Goal: Transaction & Acquisition: Purchase product/service

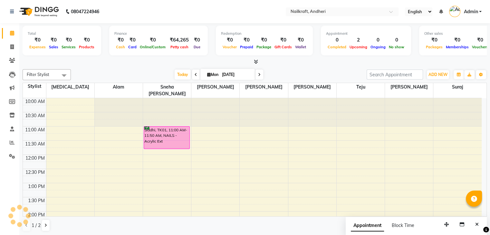
scroll to position [134, 0]
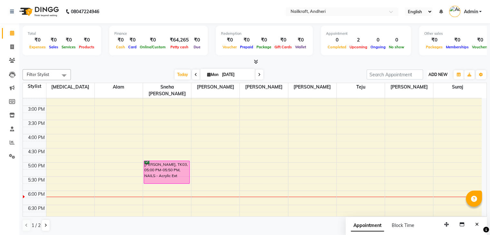
click at [440, 77] on button "ADD NEW Toggle Dropdown" at bounding box center [437, 74] width 22 height 9
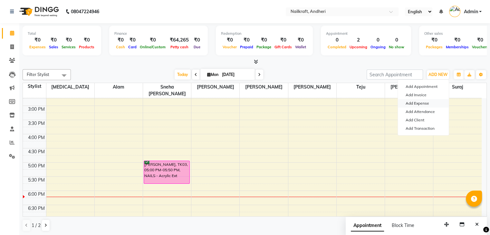
click at [420, 106] on link "Add Expense" at bounding box center [422, 103] width 51 height 8
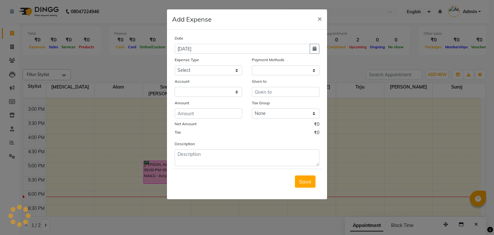
select select "1"
select select "5067"
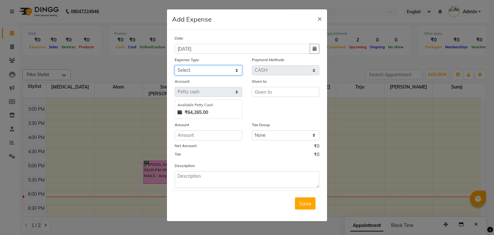
click at [214, 69] on select "Select Advance Salary Bank charges Car maintenance Cash transfer to bank Cash t…" at bounding box center [209, 70] width 68 height 10
select select "15706"
click at [175, 66] on select "Select Advance Salary Bank charges Car maintenance Cash transfer to bank Cash t…" at bounding box center [209, 70] width 68 height 10
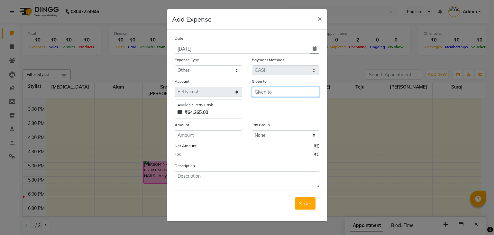
click at [287, 94] on input "text" at bounding box center [286, 92] width 68 height 10
type input "alam"
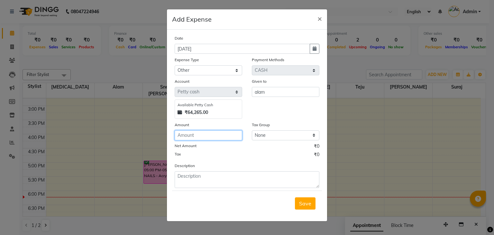
click at [202, 138] on input "number" at bounding box center [209, 135] width 68 height 10
type input "70"
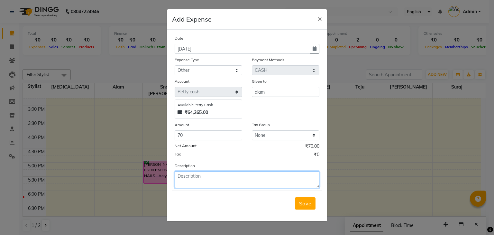
click at [192, 188] on textarea at bounding box center [247, 179] width 145 height 17
type textarea "Z"
type textarea "Tea 70"
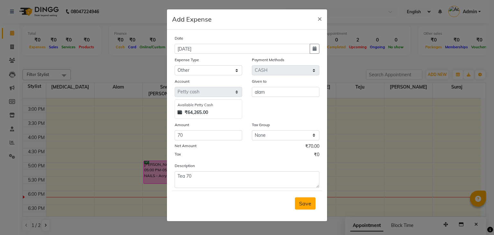
click at [302, 201] on span "Save" at bounding box center [305, 203] width 12 height 6
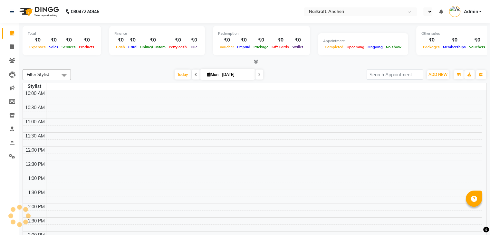
select select "en"
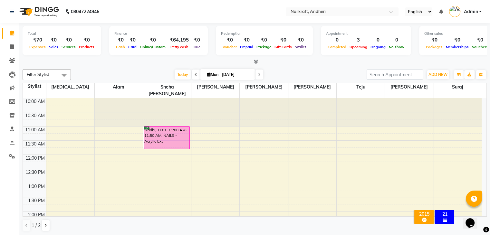
click at [107, 72] on div "Today Mon 01-09-2025" at bounding box center [218, 75] width 289 height 10
click at [120, 66] on div "Total ₹70 Expenses ₹0 Sales ₹0 Services ₹0 Products Finance ₹0 Cash ₹0 Card ₹0 …" at bounding box center [254, 129] width 470 height 212
click at [11, 157] on icon at bounding box center [12, 156] width 6 height 5
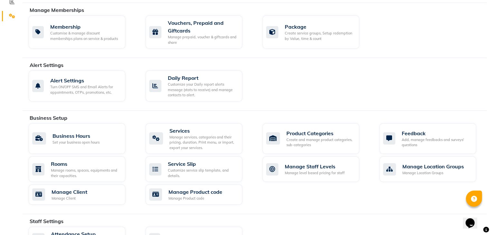
scroll to position [141, 0]
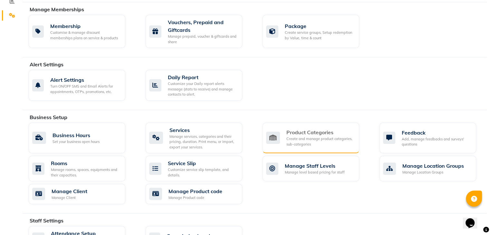
click at [315, 138] on div "Create and manage product categories, sub-categories" at bounding box center [320, 141] width 68 height 11
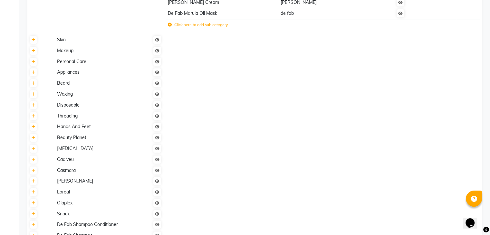
scroll to position [11, 0]
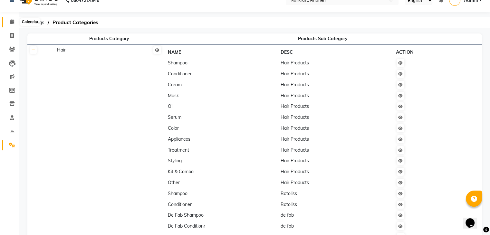
click at [11, 22] on icon at bounding box center [12, 21] width 4 height 5
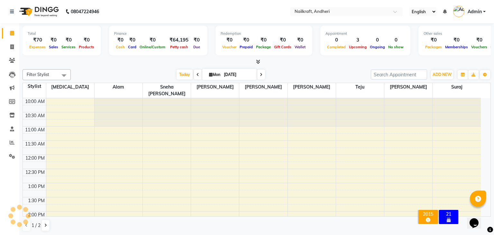
scroll to position [199, 0]
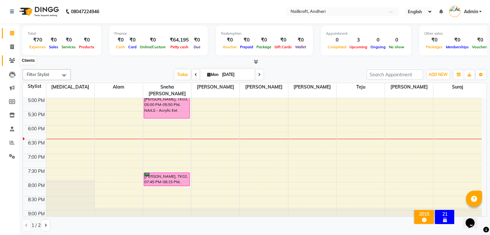
click at [11, 60] on icon at bounding box center [12, 60] width 6 height 5
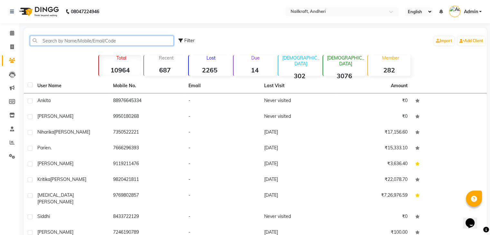
click at [68, 40] on input "text" at bounding box center [102, 41] width 144 height 10
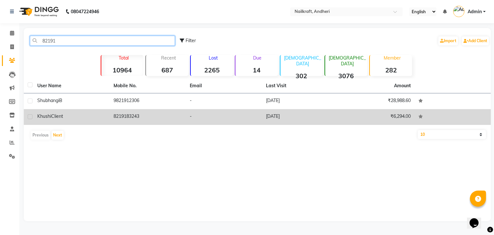
type input "82191"
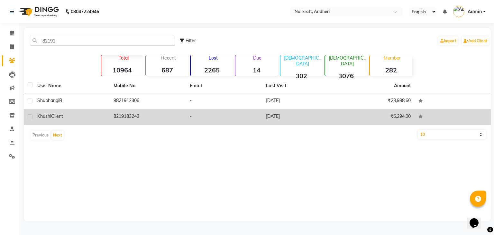
click at [125, 116] on td "8219183243" at bounding box center [148, 117] width 76 height 16
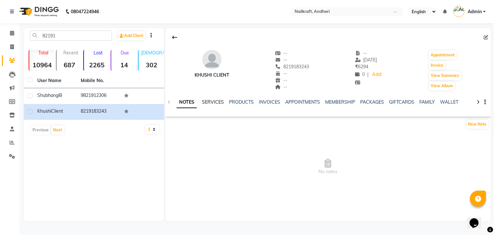
click at [215, 102] on link "SERVICES" at bounding box center [213, 102] width 22 height 6
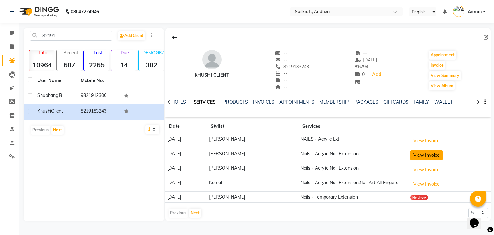
click at [434, 155] on button "View Invoice" at bounding box center [427, 155] width 32 height 10
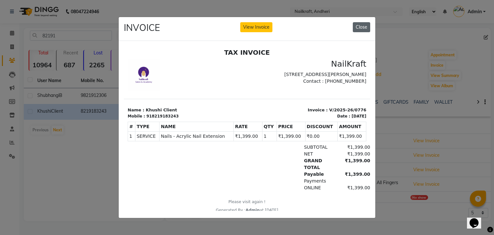
click at [364, 23] on button "Close" at bounding box center [361, 27] width 17 height 10
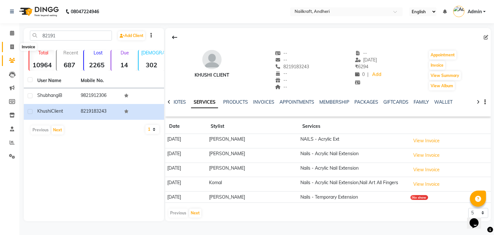
click at [11, 47] on icon at bounding box center [12, 46] width 4 height 5
select select "service"
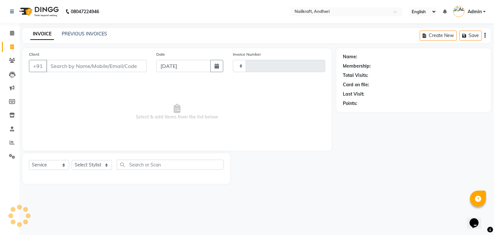
type input "2045"
select select "6081"
click at [13, 32] on icon at bounding box center [12, 33] width 4 height 5
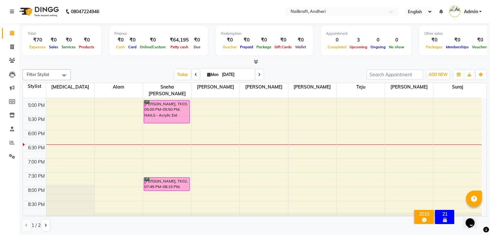
scroll to position [211, 0]
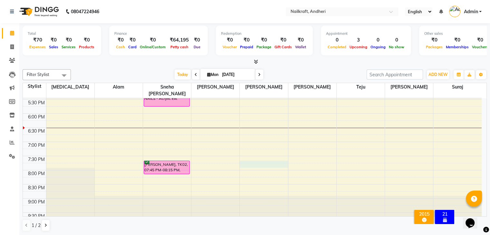
click at [267, 157] on div "10:00 AM 10:30 AM 11:00 AM 11:30 AM 12:00 PM 12:30 PM 1:00 PM 1:30 PM 2:00 PM 2…" at bounding box center [252, 57] width 458 height 340
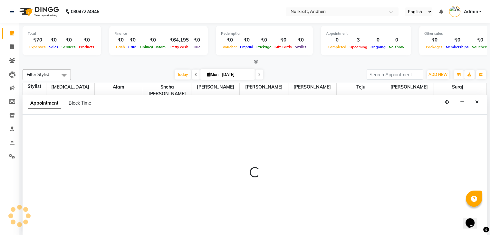
scroll to position [0, 0]
select select "85505"
select select "1185"
select select "tentative"
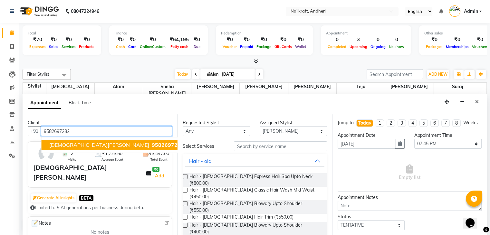
click at [152, 143] on span "9582697282" at bounding box center [168, 145] width 32 height 6
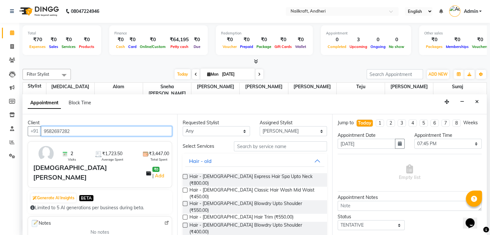
type input "9582697282"
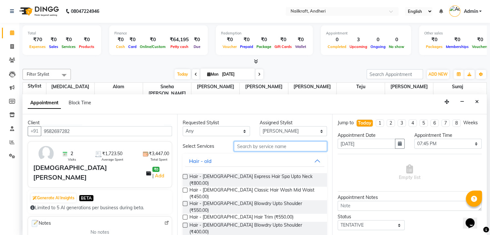
click at [259, 144] on input "text" at bounding box center [280, 146] width 93 height 10
type input "s"
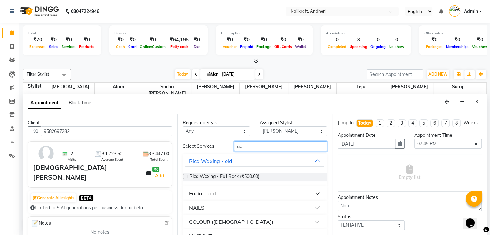
type input "ac"
click at [312, 206] on button "NAILS" at bounding box center [254, 208] width 139 height 12
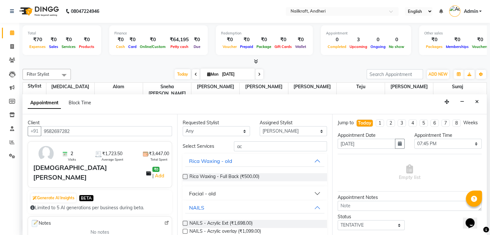
click at [186, 223] on label at bounding box center [184, 223] width 5 height 5
click at [186, 223] on input "checkbox" at bounding box center [184, 224] width 4 height 4
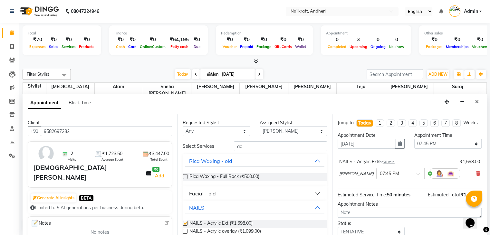
checkbox input "false"
click at [272, 148] on input "ac" at bounding box center [280, 146] width 93 height 10
type input "a"
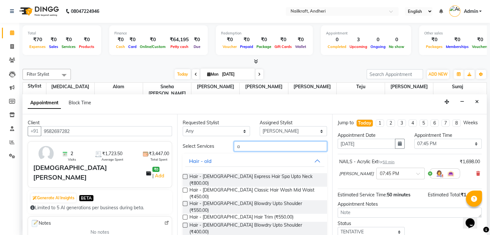
type input "ac"
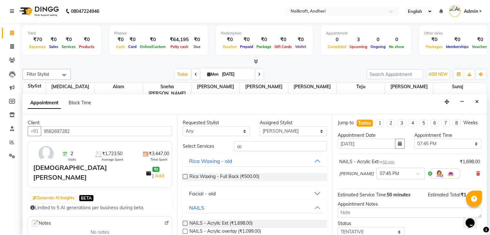
click at [184, 223] on label at bounding box center [184, 223] width 5 height 5
click at [184, 223] on input "checkbox" at bounding box center [184, 224] width 4 height 4
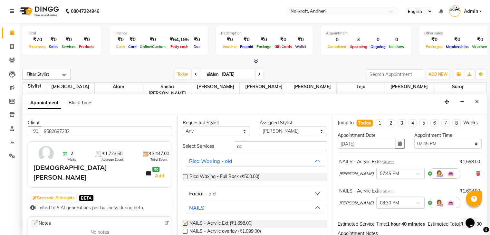
checkbox input "false"
click at [476, 205] on icon at bounding box center [478, 203] width 4 height 5
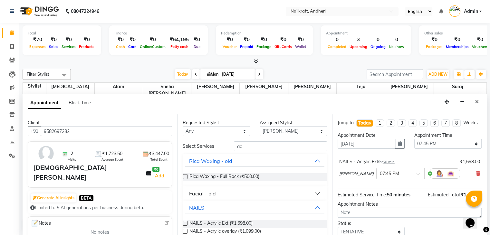
scroll to position [48, 0]
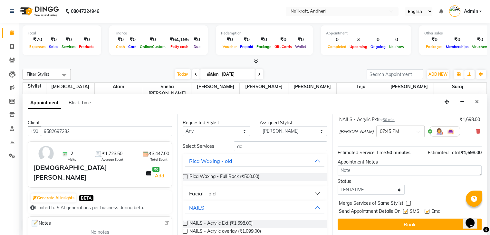
drag, startPoint x: 483, startPoint y: 174, endPoint x: 20, endPoint y: 9, distance: 492.0
click at [384, 192] on select "Select TENTATIVE CONFIRM CHECK-IN UPCOMING" at bounding box center [370, 190] width 67 height 10
select select "confirm booking"
click at [337, 185] on select "Select TENTATIVE CONFIRM CHECK-IN UPCOMING" at bounding box center [370, 190] width 67 height 10
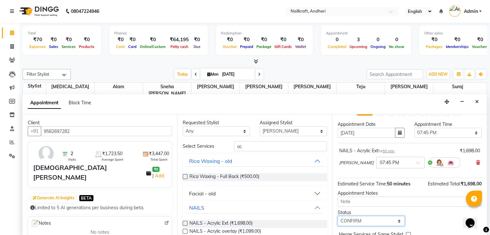
scroll to position [10, 0]
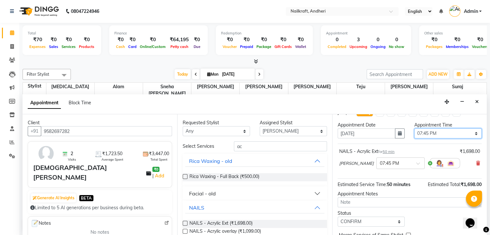
click at [461, 136] on select "Select 11:00 AM 11:15 AM 11:30 AM 11:45 AM 12:00 PM 12:15 PM 12:30 PM 12:45 PM …" at bounding box center [447, 133] width 67 height 10
select select "1170"
click at [414, 134] on select "Select 11:00 AM 11:15 AM 11:30 AM 11:45 AM 12:00 PM 12:15 PM 12:30 PM 12:45 PM …" at bounding box center [447, 133] width 67 height 10
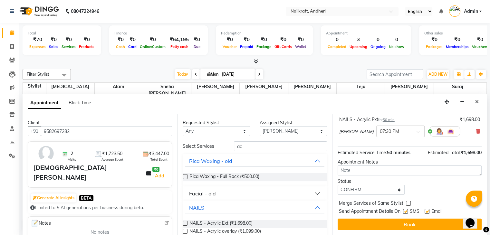
drag, startPoint x: 482, startPoint y: 141, endPoint x: 15, endPoint y: 10, distance: 484.8
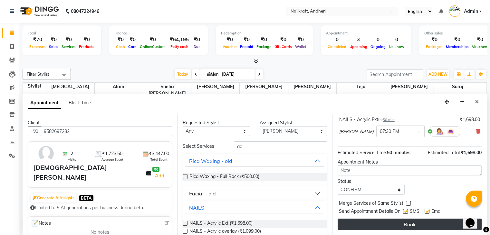
click at [428, 222] on button "Book" at bounding box center [409, 225] width 144 height 12
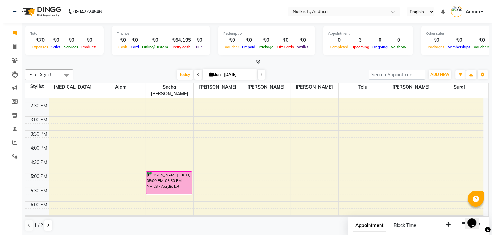
scroll to position [119, 0]
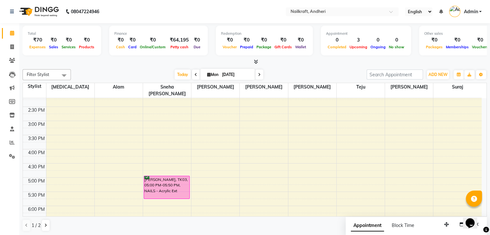
click at [287, 70] on div "[DATE] [DATE]" at bounding box center [218, 75] width 289 height 10
click at [11, 45] on icon at bounding box center [12, 46] width 4 height 5
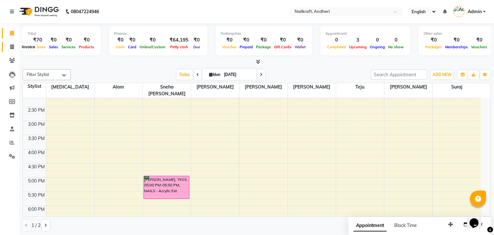
select select "service"
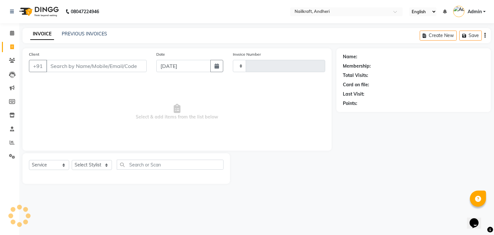
type input "2045"
select select "6081"
click at [76, 64] on input "Client" at bounding box center [96, 66] width 100 height 12
type input "8644722129"
click at [126, 68] on span "Add Client" at bounding box center [129, 66] width 25 height 6
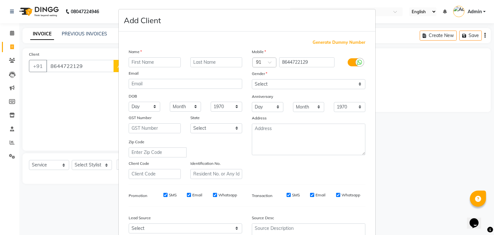
click at [159, 61] on input "text" at bounding box center [155, 62] width 52 height 10
type input "siddhi"
click at [254, 85] on select "Select Male Female Other Prefer Not To Say" at bounding box center [309, 84] width 114 height 10
select select "female"
click at [252, 79] on select "Select Male Female Other Prefer Not To Say" at bounding box center [309, 84] width 114 height 10
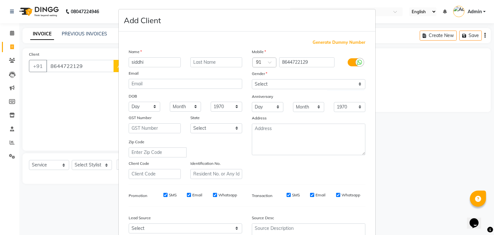
scroll to position [65, 0]
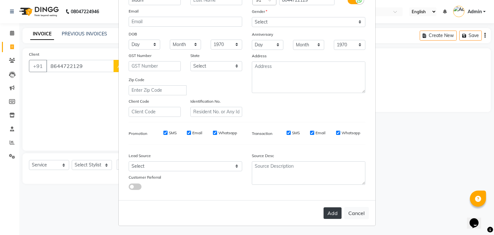
click at [328, 213] on button "Add" at bounding box center [333, 213] width 18 height 12
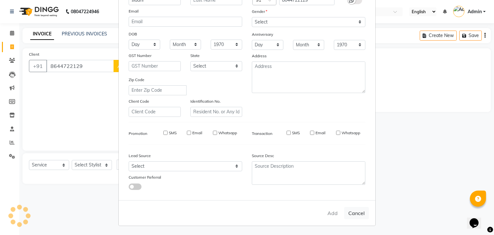
select select
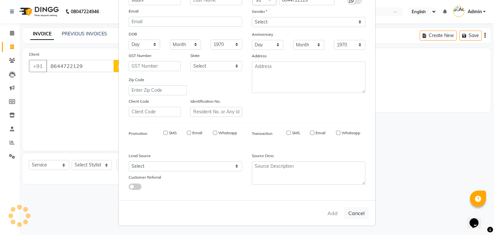
select select
checkbox input "false"
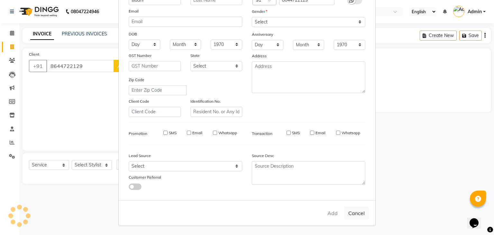
checkbox input "false"
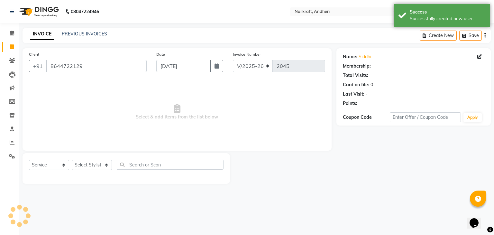
select select "1: Object"
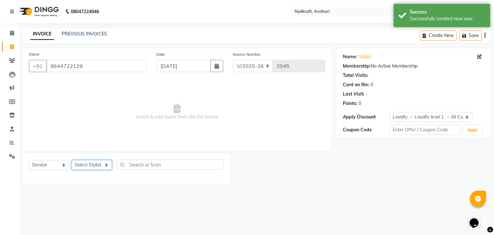
click at [88, 165] on select "Select Stylist Alam Arshad shaikh Deepali Deepu Chatry NailKraft Nikita Rita Sn…" at bounding box center [92, 165] width 40 height 10
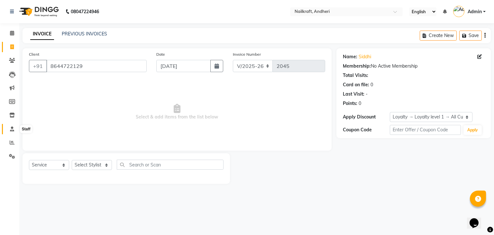
click at [11, 131] on icon at bounding box center [12, 128] width 4 height 5
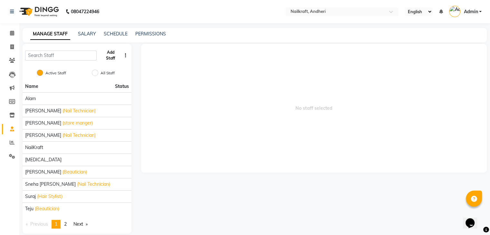
click at [108, 53] on button "Add Staff" at bounding box center [110, 55] width 22 height 17
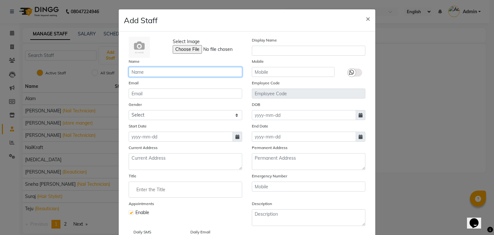
click at [174, 75] on input "text" at bounding box center [186, 72] width 114 height 10
type input "Rohit"
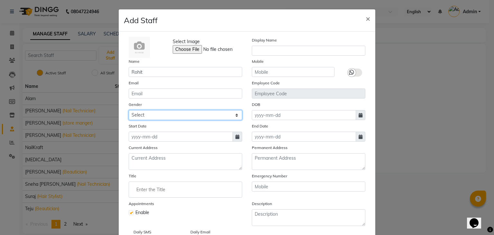
click at [206, 117] on select "Select Male Female Other Prefer Not To Say" at bounding box center [186, 115] width 114 height 10
select select "female"
click at [129, 111] on select "Select Male Female Other Prefer Not To Say" at bounding box center [186, 115] width 114 height 10
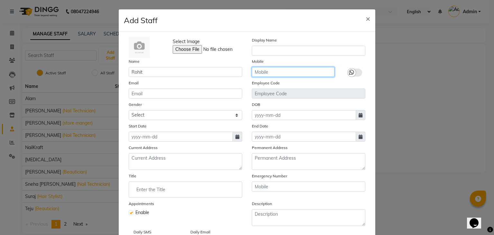
click at [266, 71] on input "text" at bounding box center [293, 72] width 83 height 10
type input "7054803407"
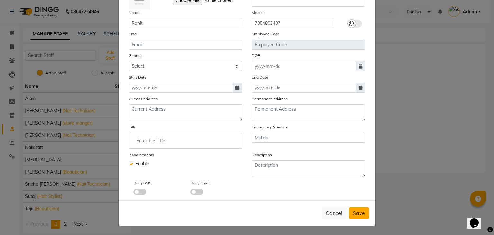
click at [353, 214] on span "Save" at bounding box center [359, 213] width 12 height 6
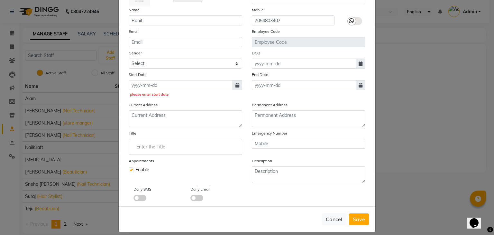
click at [237, 89] on span at bounding box center [238, 85] width 10 height 10
select select "9"
select select "2025"
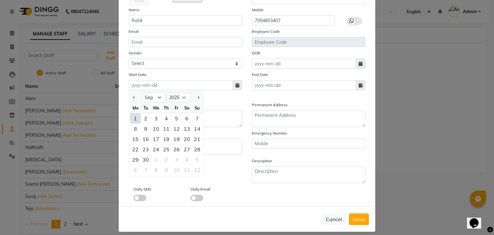
click at [135, 120] on div "1" at bounding box center [135, 118] width 10 height 10
type input "[DATE]"
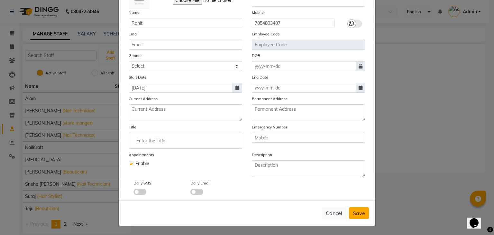
click at [359, 211] on span "Save" at bounding box center [359, 213] width 12 height 6
select select
checkbox input "false"
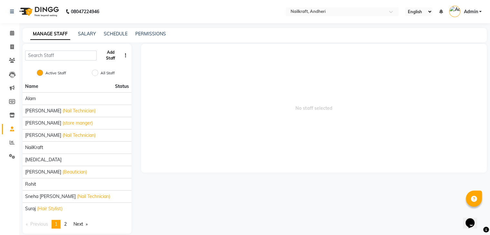
click at [109, 58] on button "Add Staff" at bounding box center [110, 55] width 22 height 17
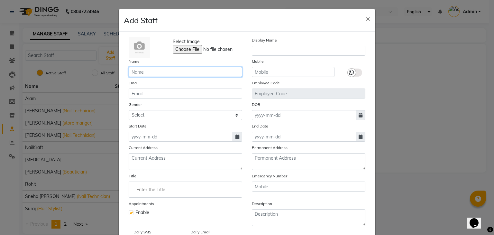
click at [163, 73] on input "text" at bounding box center [186, 72] width 114 height 10
click at [161, 71] on input "S" at bounding box center [186, 72] width 114 height 10
type input "h"
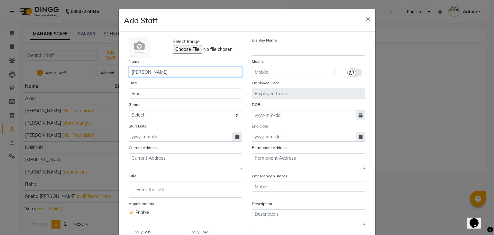
type input "[PERSON_NAME]"
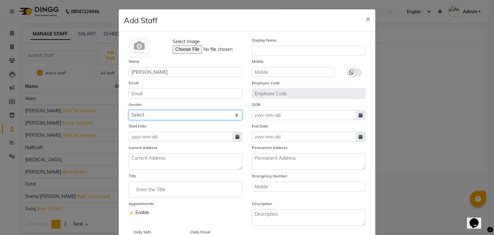
click at [153, 117] on select "Select Male Female Other Prefer Not To Say" at bounding box center [186, 115] width 114 height 10
select select "male"
click at [129, 111] on select "Select Male Female Other Prefer Not To Say" at bounding box center [186, 115] width 114 height 10
click at [236, 137] on icon at bounding box center [238, 137] width 4 height 5
select select "9"
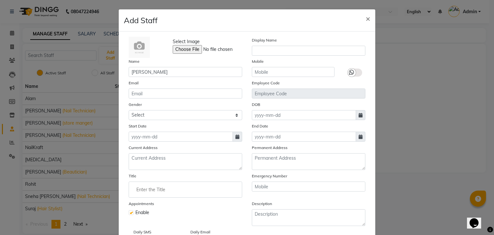
select select "2025"
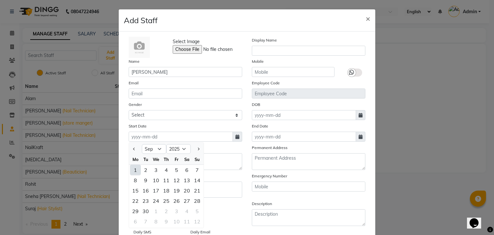
click at [134, 169] on div "1" at bounding box center [135, 170] width 10 height 10
type input "[DATE]"
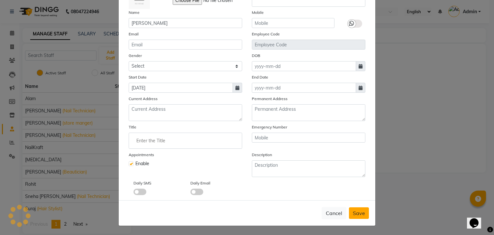
click at [355, 212] on span "Save" at bounding box center [359, 213] width 12 height 6
select select
checkbox input "false"
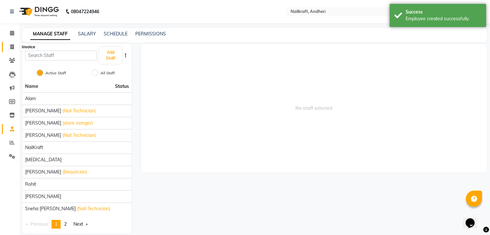
click at [12, 48] on icon at bounding box center [12, 46] width 4 height 5
select select "service"
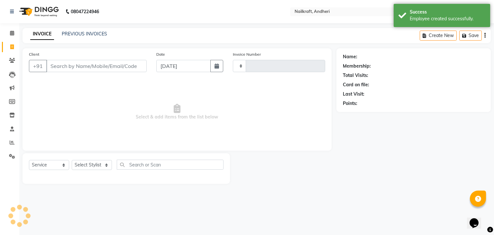
type input "2045"
select select "6081"
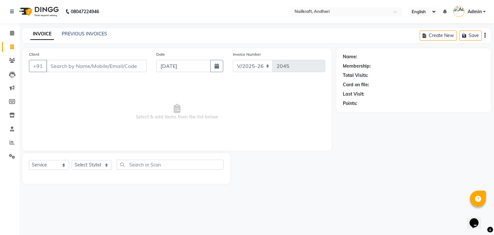
click at [103, 62] on input "Client" at bounding box center [96, 66] width 100 height 12
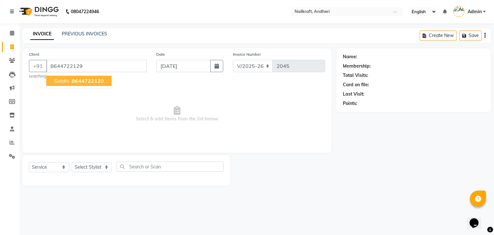
type input "8644722129"
select select "1: Object"
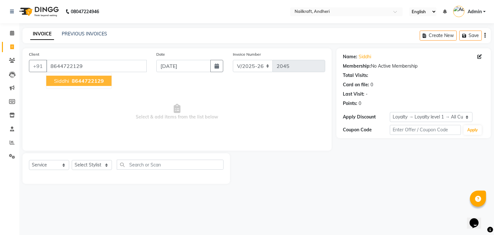
click at [99, 82] on span "8644722129" at bounding box center [88, 81] width 32 height 6
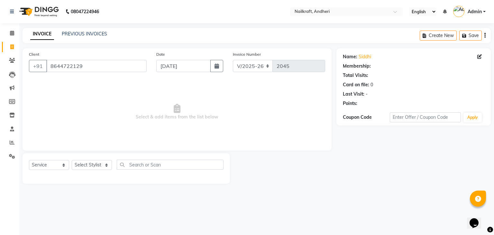
click at [99, 82] on span "Select & add items from the list below" at bounding box center [177, 112] width 296 height 64
select select "1: Object"
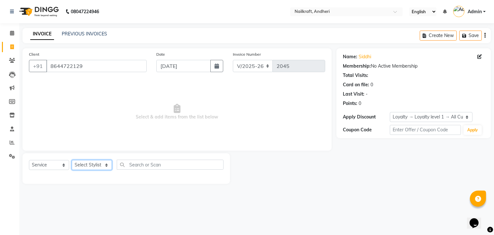
click at [105, 164] on select "Select Stylist Alam Arshad shaikh Deepali Deepu Chatry NailKraft Nikita Rita Ro…" at bounding box center [92, 165] width 40 height 10
select select "90555"
click at [72, 160] on select "Select Stylist Alam Arshad shaikh Deepali Deepu Chatry NailKraft Nikita Rita Ro…" at bounding box center [92, 165] width 40 height 10
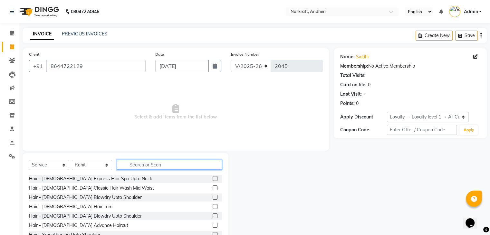
click at [159, 166] on input "text" at bounding box center [169, 165] width 105 height 10
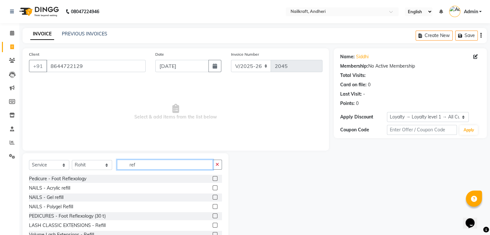
type input "ref"
click at [212, 189] on label at bounding box center [214, 187] width 5 height 5
click at [212, 189] on input "checkbox" at bounding box center [214, 188] width 4 height 4
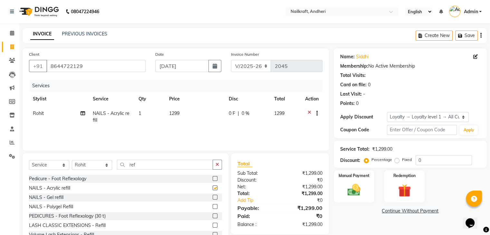
checkbox input "false"
click at [149, 165] on input "ref" at bounding box center [165, 165] width 96 height 10
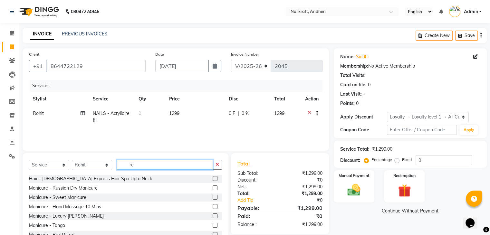
type input "r"
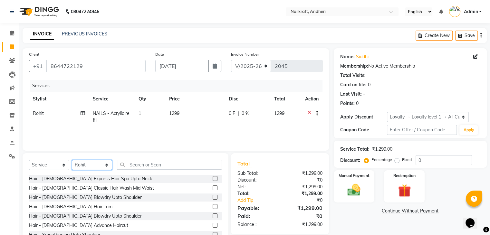
click at [93, 164] on select "Select Stylist Alam Arshad shaikh Deepali Deepu Chatry NailKraft Nikita Rita Ro…" at bounding box center [92, 165] width 40 height 10
select select "76415"
click at [72, 160] on select "Select Stylist Alam Arshad shaikh Deepali Deepu Chatry NailKraft Nikita Rita Ro…" at bounding box center [92, 165] width 40 height 10
click at [140, 165] on input "text" at bounding box center [169, 165] width 105 height 10
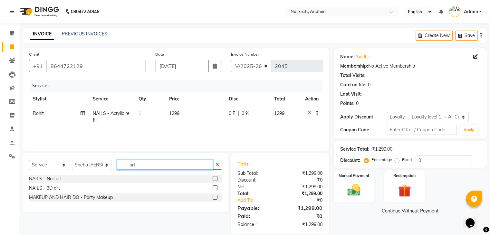
type input "art"
click at [215, 179] on label at bounding box center [214, 178] width 5 height 5
click at [215, 179] on input "checkbox" at bounding box center [214, 179] width 4 height 4
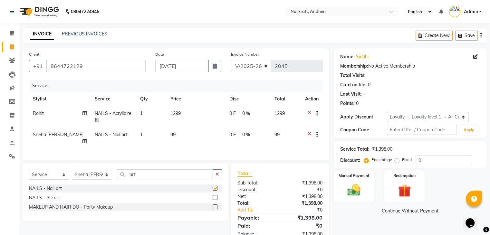
checkbox input "false"
click at [185, 138] on td "99" at bounding box center [195, 137] width 59 height 21
select select "76415"
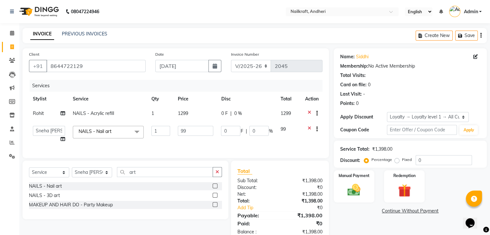
click at [185, 138] on td "99" at bounding box center [195, 134] width 43 height 24
click at [196, 129] on input "99" at bounding box center [195, 131] width 35 height 10
type input "9"
type input "699"
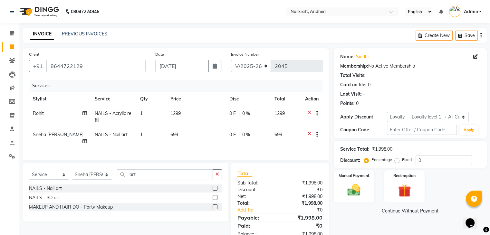
click at [358, 210] on link "Continue Without Payment" at bounding box center [410, 211] width 150 height 7
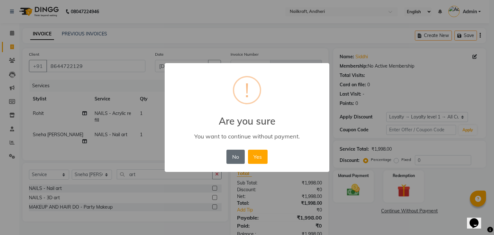
click at [234, 157] on button "No" at bounding box center [236, 157] width 18 height 14
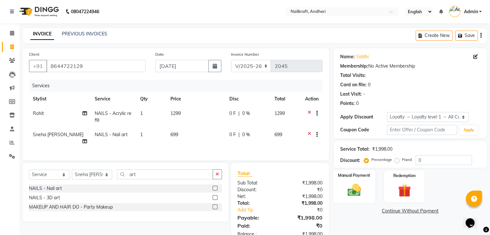
click at [357, 191] on img at bounding box center [354, 189] width 22 height 15
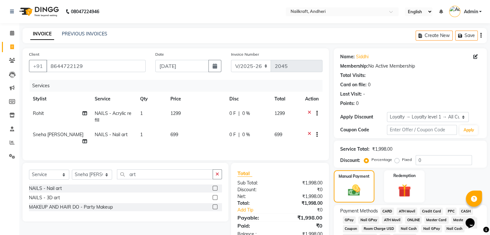
click at [346, 219] on span "GPay" at bounding box center [348, 219] width 13 height 7
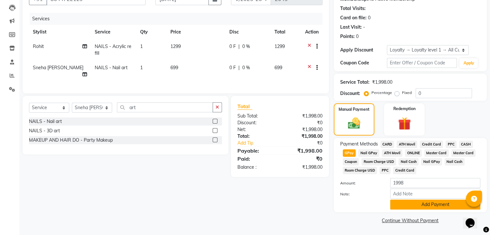
click at [396, 204] on button "Add Payment" at bounding box center [435, 205] width 90 height 10
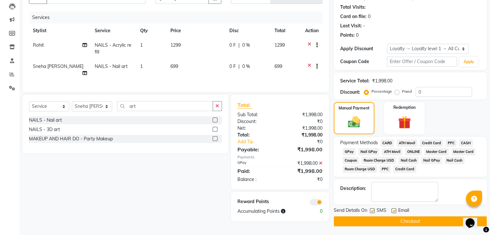
click at [377, 223] on button "Checkout" at bounding box center [409, 221] width 153 height 10
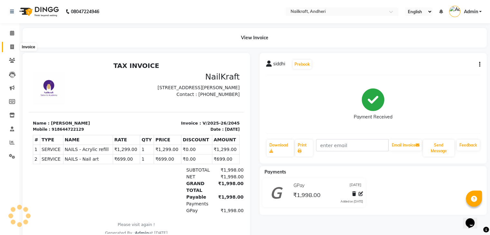
click at [11, 48] on icon at bounding box center [12, 46] width 4 height 5
select select "service"
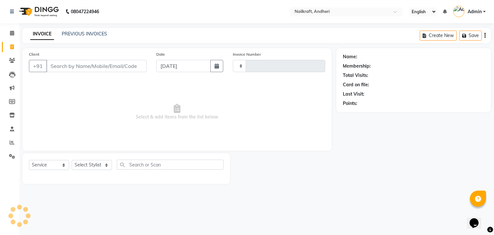
type input "2046"
select select "6081"
click at [75, 72] on input "Client" at bounding box center [96, 66] width 100 height 12
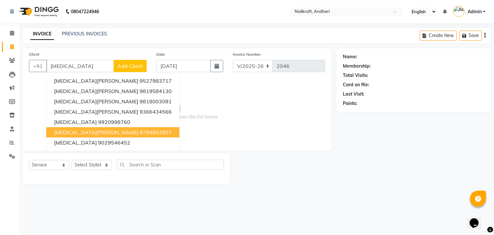
click at [140, 133] on ngb-highlight "9769802857" at bounding box center [156, 132] width 32 height 6
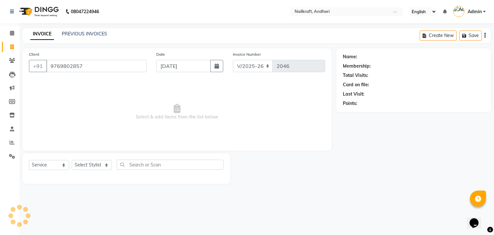
type input "9769802857"
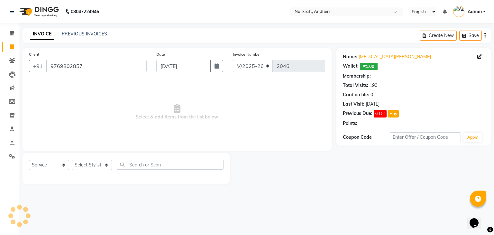
select select "2: Object"
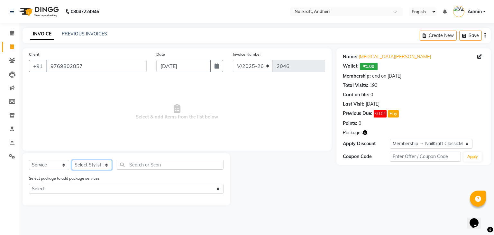
click at [99, 166] on select "Select Stylist Alam Arshad shaikh Deepali Deepu Chatry NailKraft Nikita Rita Ro…" at bounding box center [92, 165] width 40 height 10
select select "76415"
click at [72, 160] on select "Select Stylist Alam Arshad shaikh Deepali Deepu Chatry NailKraft Nikita Rita Ro…" at bounding box center [92, 165] width 40 height 10
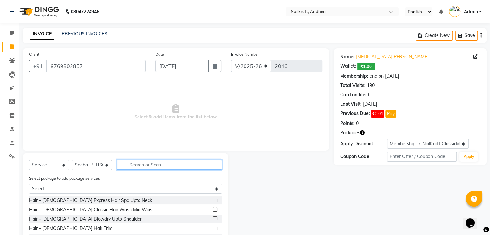
click at [137, 160] on input "text" at bounding box center [169, 165] width 105 height 10
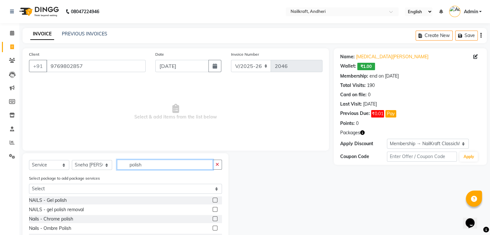
type input "polish"
click at [212, 200] on label at bounding box center [214, 200] width 5 height 5
click at [212, 200] on input "checkbox" at bounding box center [214, 200] width 4 height 4
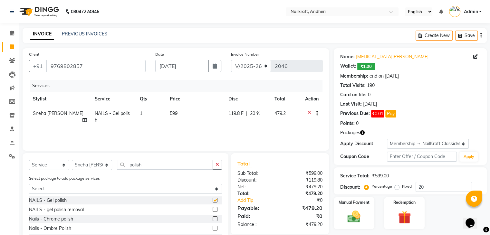
checkbox input "false"
click at [196, 111] on td "599" at bounding box center [195, 116] width 59 height 21
select select "76415"
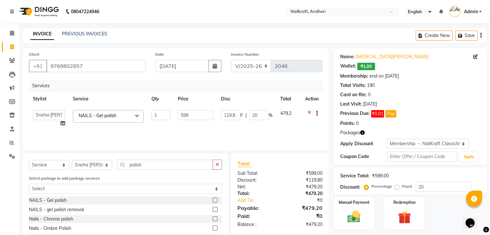
click at [196, 111] on input "599" at bounding box center [195, 115] width 35 height 10
type input "200"
click at [153, 169] on input "polish" at bounding box center [165, 165] width 96 height 10
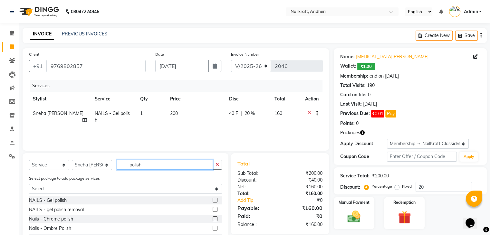
click at [153, 169] on input "polish" at bounding box center [165, 165] width 96 height 10
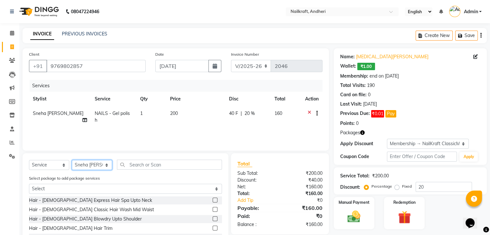
click at [99, 165] on select "Select Stylist Alam Arshad shaikh Deepali Deepu Chatry NailKraft Nikita Rita Ro…" at bounding box center [92, 165] width 40 height 10
click at [72, 160] on select "Select Stylist Alam Arshad shaikh Deepali Deepu Chatry NailKraft Nikita Rita Ro…" at bounding box center [92, 165] width 40 height 10
click at [149, 163] on input "text" at bounding box center [169, 165] width 105 height 10
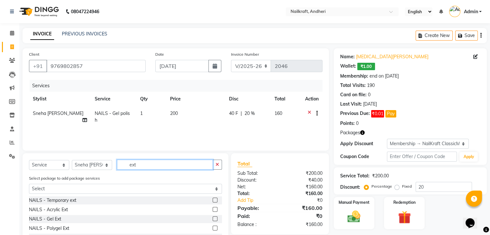
type input "ext"
click at [212, 219] on label at bounding box center [214, 218] width 5 height 5
click at [212, 219] on input "checkbox" at bounding box center [214, 219] width 4 height 4
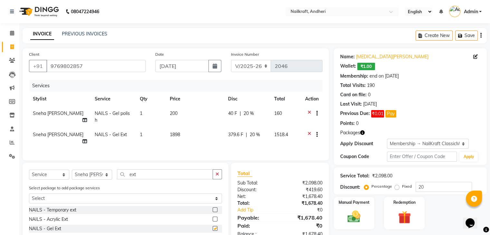
checkbox input "false"
click at [194, 127] on td "1898" at bounding box center [195, 137] width 58 height 21
select select "76415"
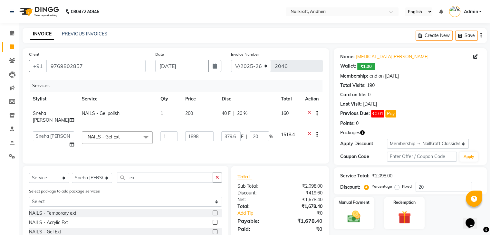
click at [194, 126] on td "200" at bounding box center [199, 116] width 36 height 21
select select "76415"
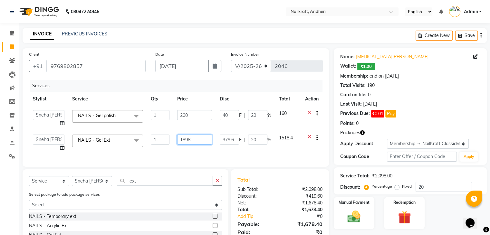
click at [197, 135] on input "1898" at bounding box center [194, 140] width 35 height 10
type input "1"
type input "399"
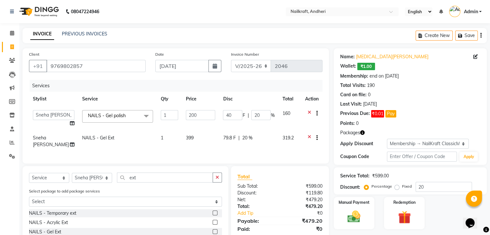
click at [205, 156] on div "Services Stylist Service Qty Price Disc Total Action Alam Arshad shaikh Deepali…" at bounding box center [175, 118] width 293 height 77
click at [107, 183] on select "Select Stylist Alam Arshad shaikh Deepali Deepu Chatry NailKraft Nikita Rita Ro…" at bounding box center [92, 178] width 40 height 10
click at [70, 144] on icon at bounding box center [72, 144] width 5 height 5
select select "76415"
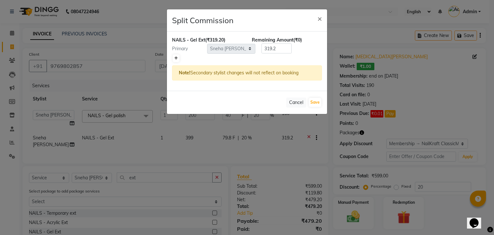
click at [176, 58] on icon at bounding box center [176, 58] width 4 height 4
type input "159.6"
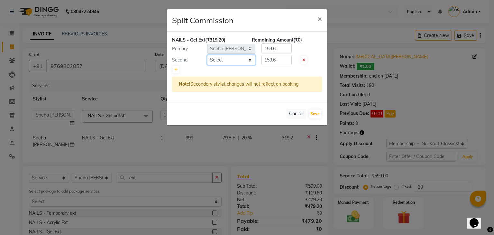
click at [225, 59] on select "Select Alam Arshad shaikh Deepali Deepu Chatry NailKraft Nikita Rita Rohit Shar…" at bounding box center [231, 60] width 48 height 10
select select "90555"
click at [207, 55] on select "Select Alam Arshad shaikh Deepali Deepu Chatry NailKraft Nikita Rita Rohit Shar…" at bounding box center [231, 60] width 48 height 10
click at [319, 112] on button "Save" at bounding box center [315, 113] width 13 height 9
select select "Select"
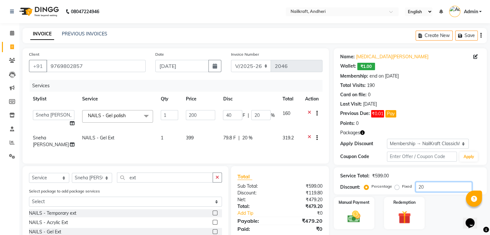
click at [436, 188] on input "20" at bounding box center [443, 187] width 56 height 10
type input "2"
type input "4"
type input "2"
type input "0"
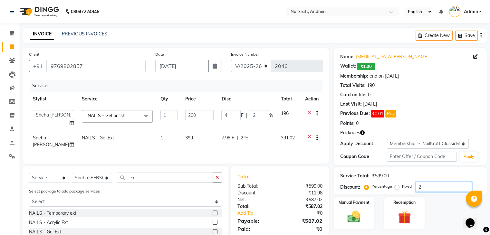
type input "0"
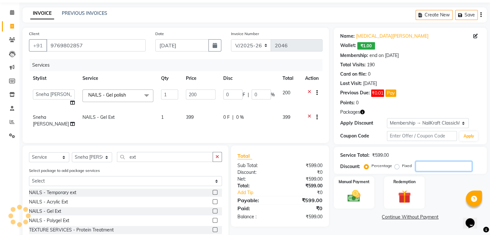
scroll to position [63, 0]
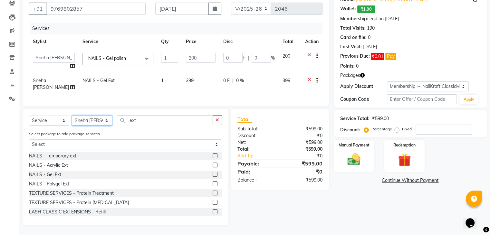
click at [91, 123] on select "Select Stylist Alam Arshad shaikh Deepali Deepu Chatry NailKraft Nikita Rita Ro…" at bounding box center [92, 121] width 40 height 10
select select "90557"
click at [72, 116] on select "Select Stylist Alam Arshad shaikh Deepali Deepu Chatry NailKraft Nikita Rita Ro…" at bounding box center [92, 121] width 40 height 10
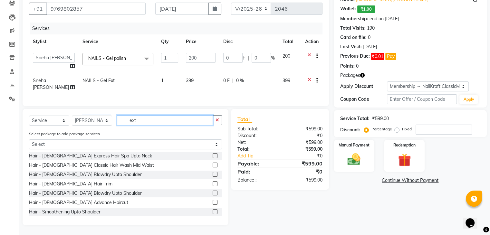
click at [149, 121] on input "ext" at bounding box center [165, 120] width 96 height 10
type input "blo"
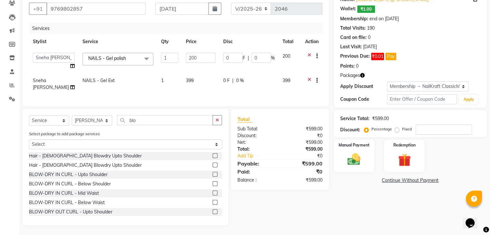
click at [212, 173] on label at bounding box center [214, 174] width 5 height 5
click at [212, 173] on input "checkbox" at bounding box center [214, 175] width 4 height 4
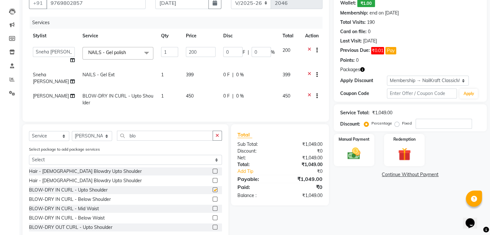
checkbox input "false"
click at [186, 98] on span "450" at bounding box center [190, 96] width 8 height 6
select select "90557"
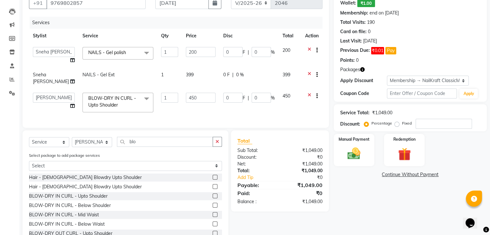
click at [186, 98] on input "450" at bounding box center [201, 98] width 30 height 10
type input "899"
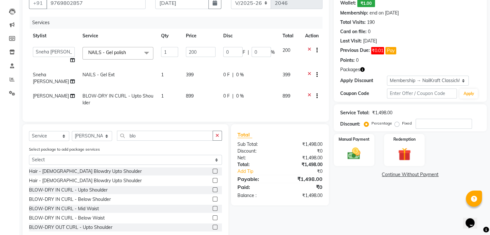
click at [402, 213] on div "Name: Nikita Mistry Wallet: ₹1.00 Membership: end on 02-04-2026 Total Visits: 1…" at bounding box center [412, 113] width 158 height 256
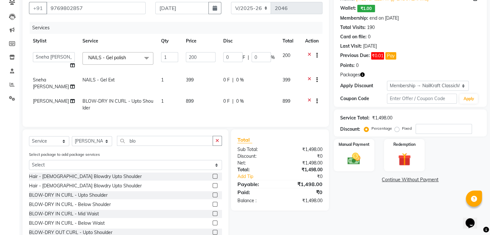
scroll to position [60, 0]
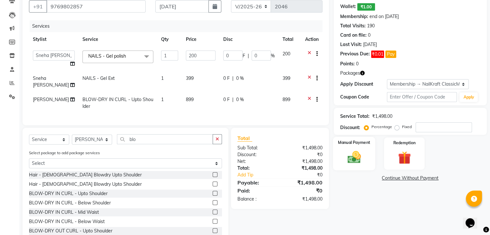
click at [345, 159] on img at bounding box center [354, 157] width 22 height 15
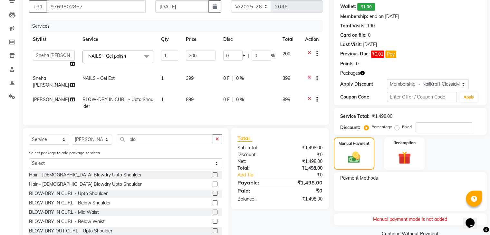
scroll to position [84, 0]
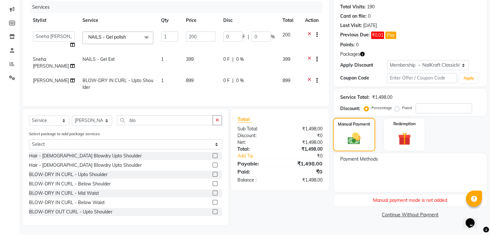
click at [353, 138] on img at bounding box center [353, 138] width 21 height 15
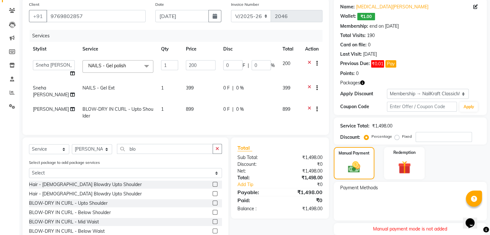
scroll to position [41, 0]
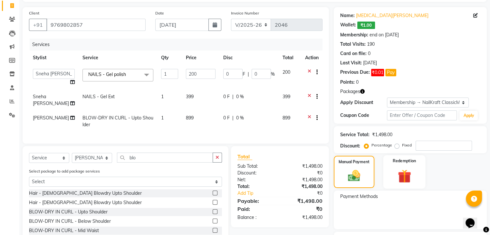
click at [400, 169] on img at bounding box center [404, 176] width 22 height 16
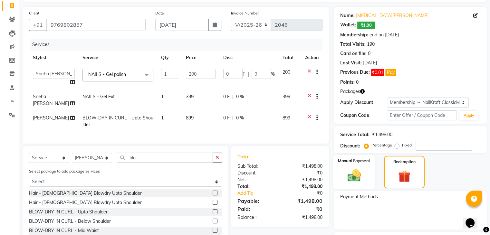
click at [349, 165] on div "Manual Payment" at bounding box center [353, 172] width 42 height 34
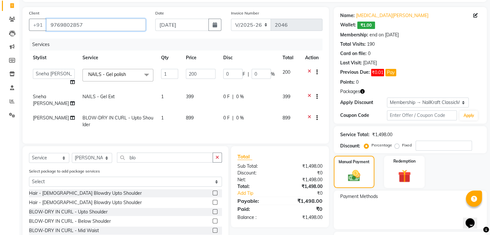
click at [70, 27] on input "9769802857" at bounding box center [95, 25] width 99 height 12
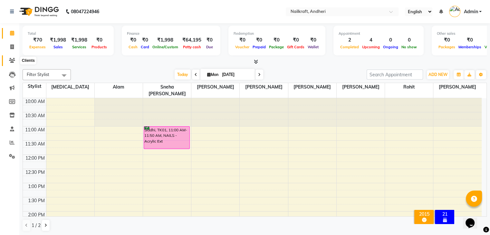
click at [9, 61] on icon at bounding box center [12, 60] width 6 height 5
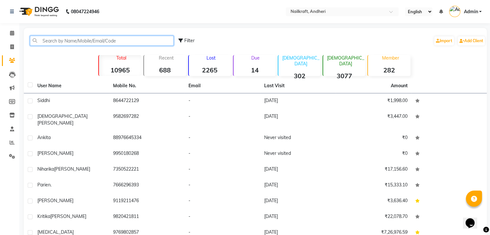
click at [94, 40] on input "text" at bounding box center [102, 41] width 144 height 10
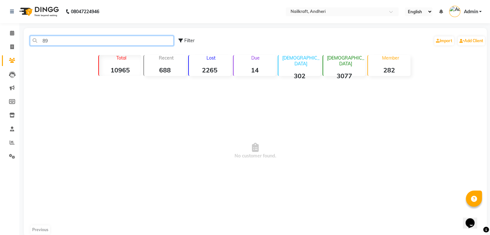
type input "8"
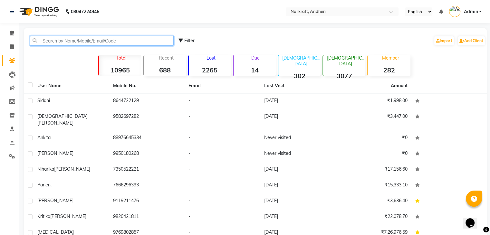
click at [110, 41] on input "text" at bounding box center [102, 41] width 144 height 10
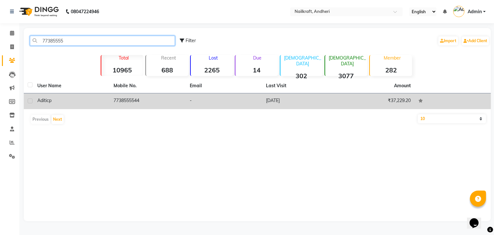
type input "77385555"
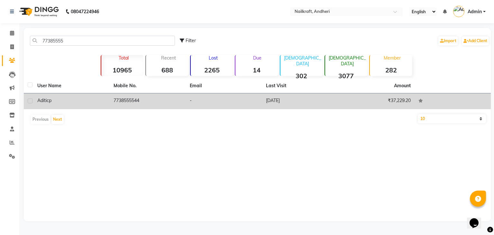
click at [132, 98] on td "7738555544" at bounding box center [148, 101] width 76 height 16
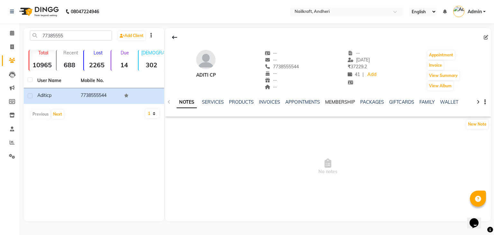
click at [331, 101] on link "MEMBERSHIP" at bounding box center [340, 102] width 30 height 6
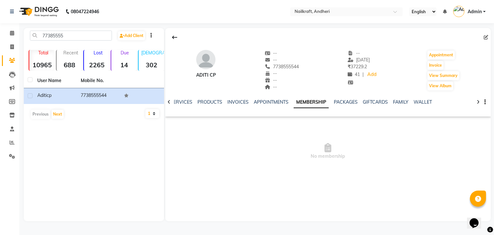
click at [315, 98] on link "MEMBERSHIP" at bounding box center [311, 103] width 35 height 12
click at [12, 46] on icon at bounding box center [12, 46] width 4 height 5
select select "service"
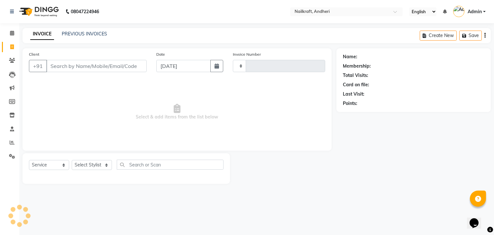
type input "2046"
select select "6081"
click at [77, 62] on input "Client" at bounding box center [96, 66] width 100 height 12
type input "9769802857"
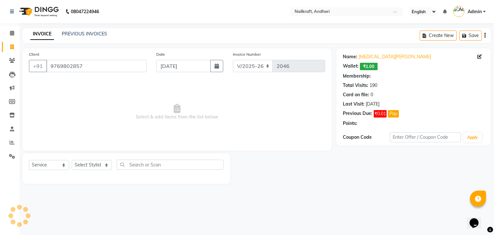
select select "2: Object"
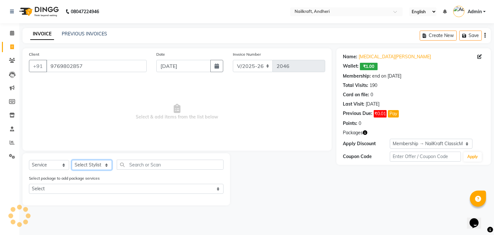
click at [101, 164] on select "Select Stylist Alam Arshad shaikh Deepali Deepu Chatry NailKraft Nikita Rita Ro…" at bounding box center [92, 165] width 40 height 10
select select "85686"
click at [72, 160] on select "Select Stylist Alam Arshad shaikh Deepali Deepu Chatry NailKraft Nikita Rita Ro…" at bounding box center [92, 165] width 40 height 10
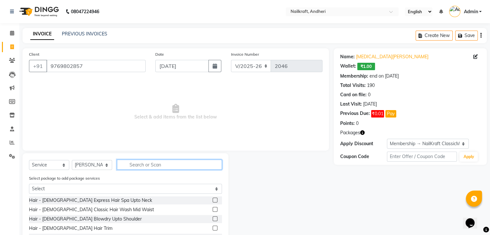
drag, startPoint x: 170, startPoint y: 164, endPoint x: 210, endPoint y: 219, distance: 68.0
click at [210, 219] on div "Select Service Product Membership Package Voucher Prepaid Gift Card Select Styl…" at bounding box center [126, 211] width 206 height 117
click at [212, 219] on label at bounding box center [214, 218] width 5 height 5
click at [212, 219] on input "checkbox" at bounding box center [214, 219] width 4 height 4
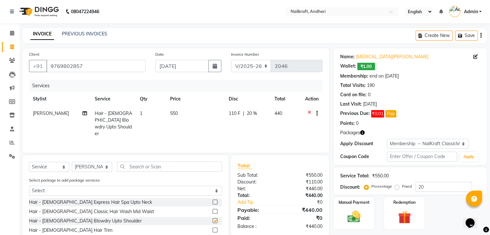
checkbox input "false"
click at [345, 213] on img at bounding box center [354, 216] width 22 height 15
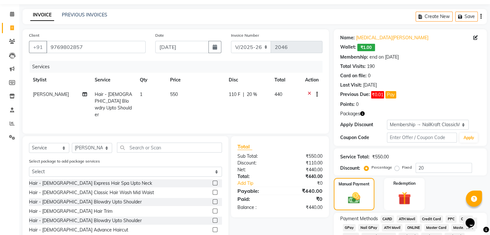
scroll to position [26, 0]
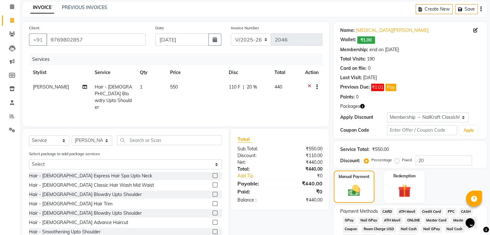
click at [308, 84] on icon at bounding box center [309, 88] width 4 height 8
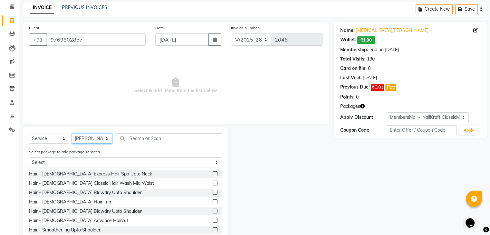
click at [91, 139] on select "Select Stylist Alam Arshad shaikh Deepali Deepu Chatry NailKraft Nikita Rita Ro…" at bounding box center [92, 139] width 40 height 10
select select "76415"
click at [72, 134] on select "Select Stylist Alam Arshad shaikh Deepali Deepu Chatry NailKraft Nikita Rita Ro…" at bounding box center [92, 139] width 40 height 10
click at [95, 99] on span "Select & add items from the list below" at bounding box center [175, 85] width 293 height 64
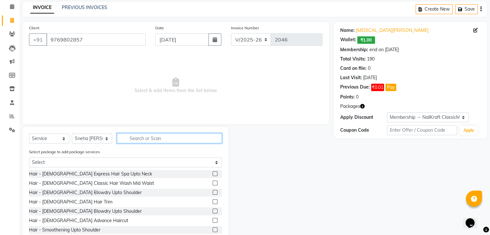
click at [135, 140] on input "text" at bounding box center [169, 138] width 105 height 10
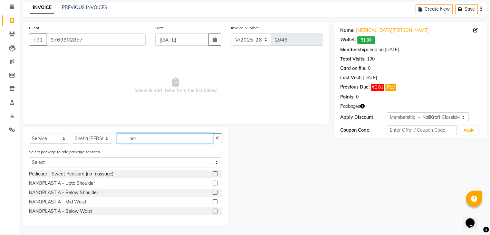
scroll to position [0, 0]
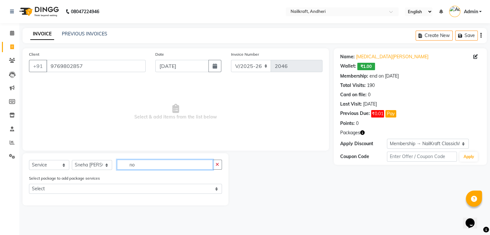
type input "n"
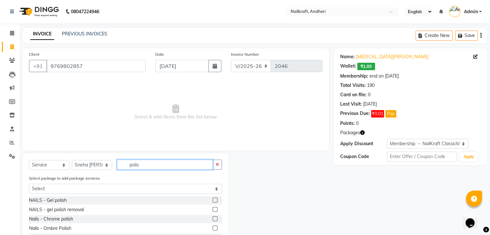
type input "polis"
click at [212, 201] on label at bounding box center [214, 200] width 5 height 5
click at [212, 201] on input "checkbox" at bounding box center [214, 200] width 4 height 4
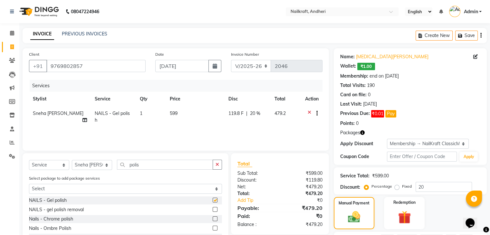
checkbox input "false"
click at [185, 122] on td "599" at bounding box center [195, 116] width 59 height 21
select select "76415"
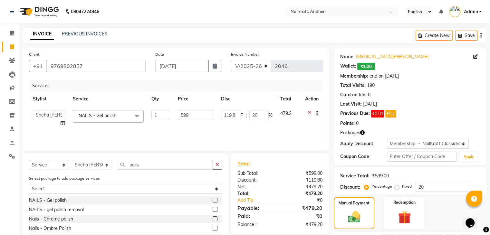
click at [185, 122] on td "599" at bounding box center [195, 118] width 43 height 24
click at [190, 117] on input "599" at bounding box center [195, 115] width 35 height 10
type input "5"
type input "200"
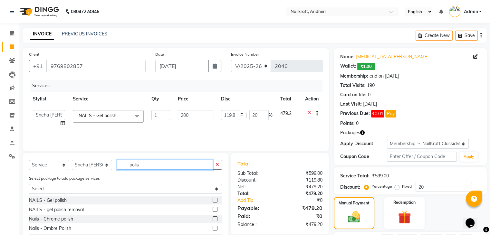
click at [140, 165] on input "polis" at bounding box center [165, 165] width 96 height 10
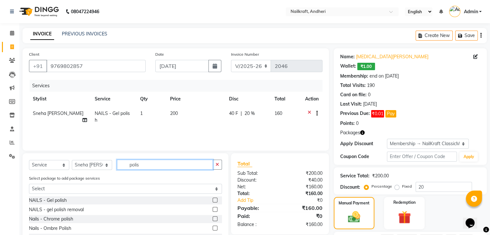
click at [140, 165] on input "polis" at bounding box center [165, 165] width 96 height 10
type input "ext"
click at [212, 220] on label at bounding box center [214, 218] width 5 height 5
click at [212, 220] on input "checkbox" at bounding box center [214, 219] width 4 height 4
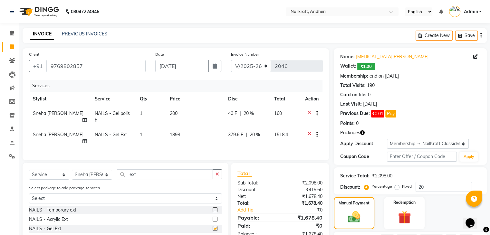
checkbox input "false"
click at [189, 128] on td "1898" at bounding box center [195, 137] width 58 height 21
select select "76415"
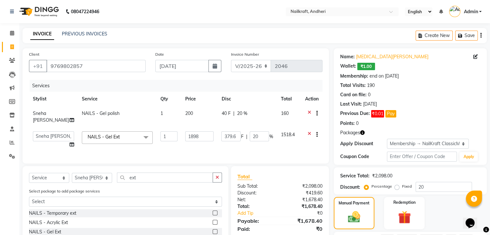
click at [189, 128] on td "1898" at bounding box center [199, 139] width 36 height 24
click at [428, 187] on input "20" at bounding box center [443, 187] width 56 height 10
type input "2"
type input "37.96"
type input "2"
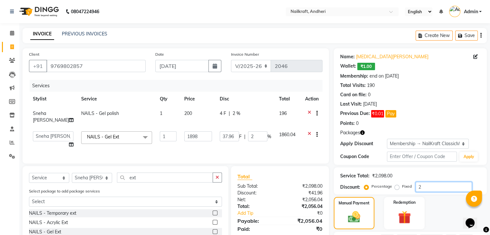
type input "0"
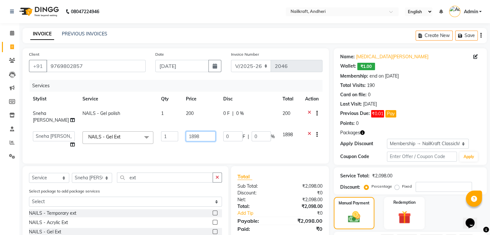
click at [196, 138] on input "1898" at bounding box center [201, 136] width 30 height 10
type input "1"
type input "399"
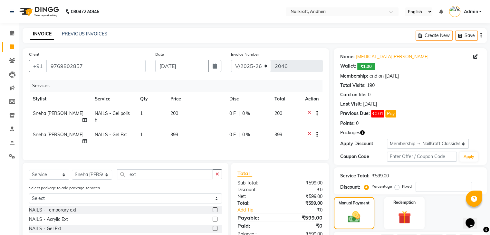
click at [63, 144] on div "Services Stylist Service Qty Price Disc Total Action Sneha Balu Ichake NAILS - …" at bounding box center [175, 117] width 293 height 74
click at [84, 139] on icon at bounding box center [84, 141] width 5 height 5
select select "76415"
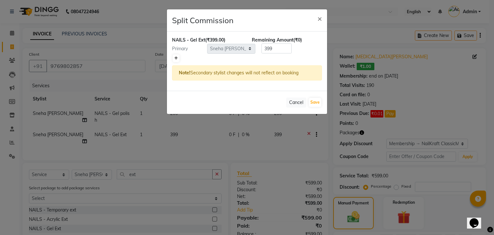
click at [179, 57] on link at bounding box center [176, 58] width 7 height 8
type input "199.5"
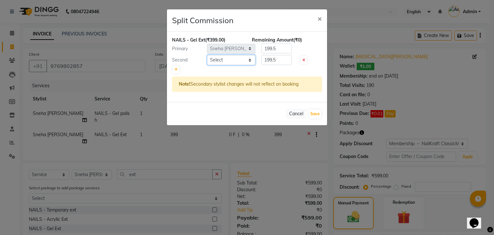
click at [224, 61] on select "Select Alam Arshad shaikh Deepali Deepu Chatry NailKraft Nikita Rita Rohit Shar…" at bounding box center [231, 60] width 48 height 10
select select "90555"
click at [207, 55] on select "Select Alam Arshad shaikh Deepali Deepu Chatry NailKraft Nikita Rita Rohit Shar…" at bounding box center [231, 60] width 48 height 10
click at [318, 115] on button "Save" at bounding box center [315, 113] width 13 height 9
select select "Select"
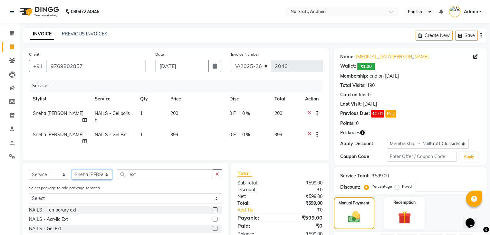
click at [108, 170] on select "Select Stylist Alam Arshad shaikh Deepali Deepu Chatry NailKraft Nikita Rita Ro…" at bounding box center [92, 175] width 40 height 10
select select "90557"
click at [72, 170] on select "Select Stylist Alam Arshad shaikh Deepali Deepu Chatry NailKraft Nikita Rita Ro…" at bounding box center [92, 175] width 40 height 10
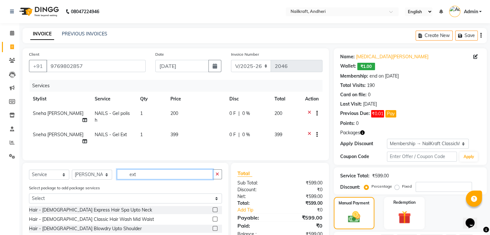
click at [148, 170] on input "ext" at bounding box center [165, 174] width 96 height 10
type input "e"
type input "blow"
click at [212, 226] on label at bounding box center [214, 228] width 5 height 5
click at [212, 227] on input "checkbox" at bounding box center [214, 229] width 4 height 4
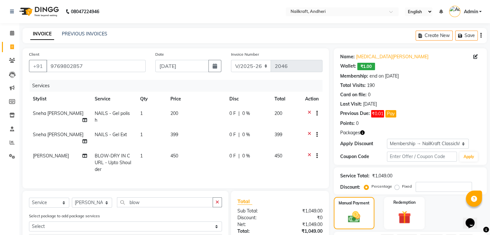
checkbox input "false"
click at [188, 149] on td "450" at bounding box center [195, 163] width 59 height 28
click at [188, 145] on td "399" at bounding box center [195, 137] width 59 height 21
select select "76415"
select select "90557"
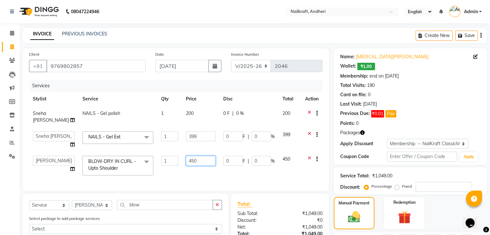
click at [195, 165] on input "450" at bounding box center [201, 161] width 30 height 10
type input "4"
type input "899"
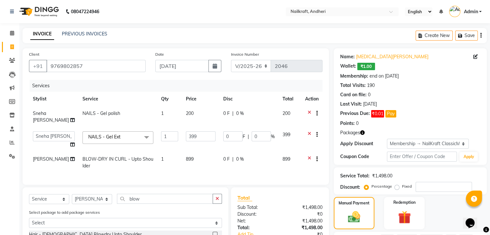
click at [434, 206] on div "Manual Payment Redemption" at bounding box center [410, 213] width 163 height 32
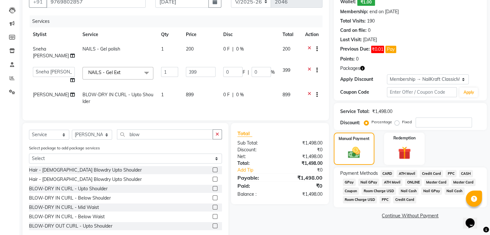
scroll to position [79, 0]
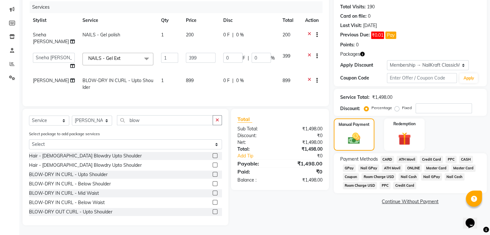
click at [351, 169] on span "GPay" at bounding box center [348, 167] width 13 height 7
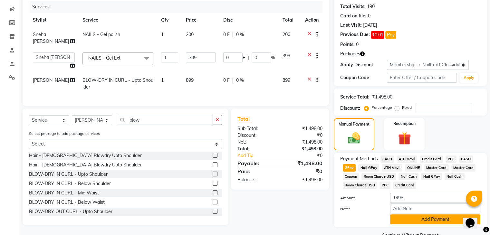
click at [409, 218] on button "Add Payment" at bounding box center [435, 219] width 90 height 10
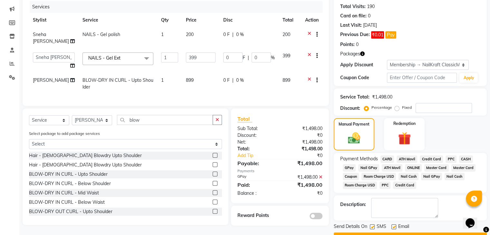
scroll to position [97, 0]
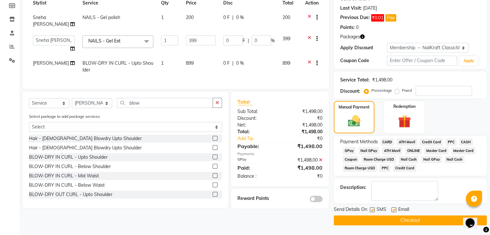
click at [438, 220] on button "Checkout" at bounding box center [409, 220] width 153 height 10
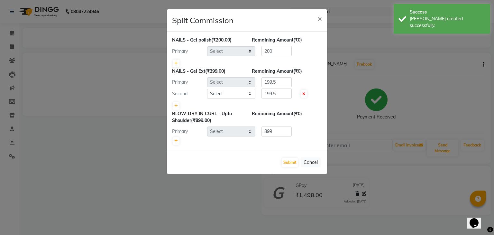
select select "76415"
select select "90555"
select select "90557"
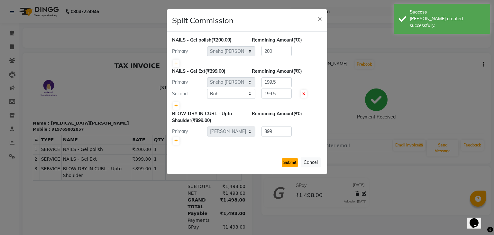
click at [294, 164] on button "Submit" at bounding box center [290, 162] width 16 height 9
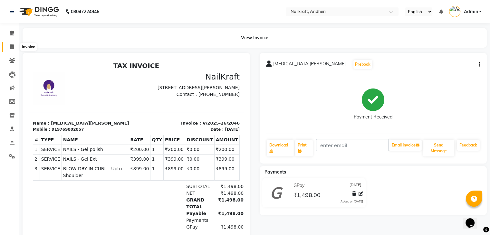
click at [10, 47] on icon at bounding box center [12, 46] width 4 height 5
select select "service"
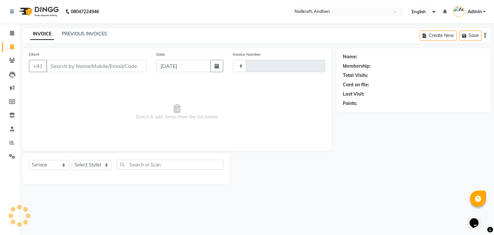
type input "2047"
select select "6081"
click at [98, 34] on link "PREVIOUS INVOICES" at bounding box center [84, 34] width 45 height 6
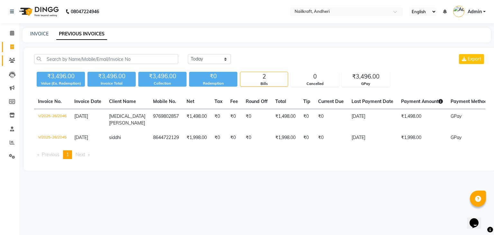
click at [11, 56] on link "Clients" at bounding box center [9, 60] width 15 height 11
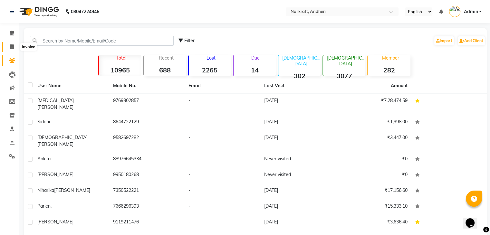
click at [12, 48] on icon at bounding box center [12, 46] width 4 height 5
select select "service"
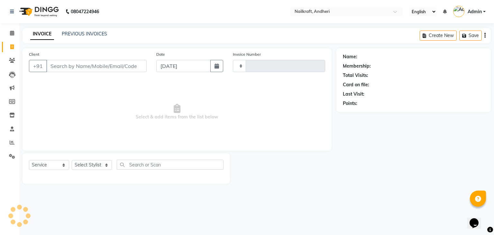
type input "2047"
select select "6081"
click at [66, 63] on input "Client" at bounding box center [96, 66] width 100 height 12
click at [83, 33] on link "PREVIOUS INVOICES" at bounding box center [84, 34] width 45 height 6
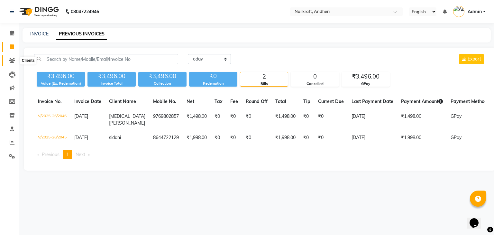
click at [12, 60] on icon at bounding box center [12, 60] width 6 height 5
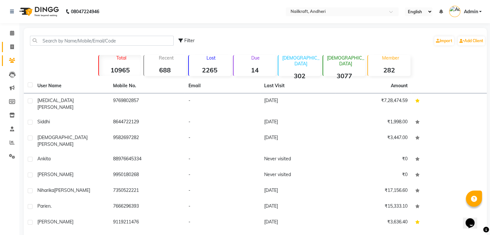
click at [12, 46] on icon at bounding box center [12, 46] width 4 height 5
select select "service"
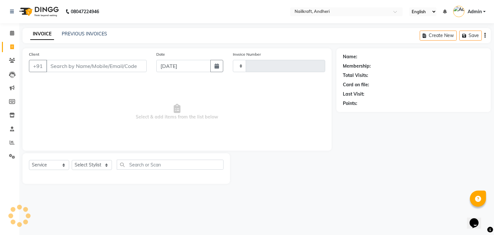
type input "2047"
select select "6081"
click at [127, 67] on input "Client" at bounding box center [96, 66] width 100 height 12
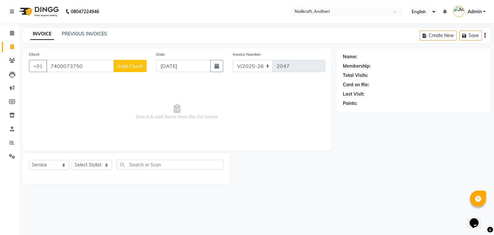
type input "7400073750"
click at [127, 67] on span "Add Client" at bounding box center [129, 66] width 25 height 6
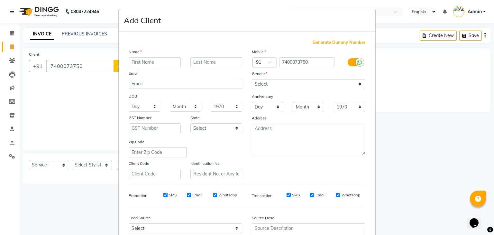
click at [129, 67] on input "text" at bounding box center [155, 62] width 52 height 10
type input "Shree"
click at [297, 88] on select "Select Male Female Other Prefer Not To Say" at bounding box center [309, 84] width 114 height 10
select select "female"
click at [252, 79] on select "Select Male Female Other Prefer Not To Say" at bounding box center [309, 84] width 114 height 10
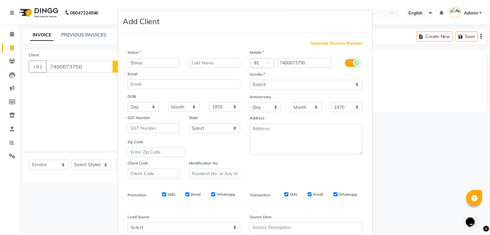
scroll to position [65, 0]
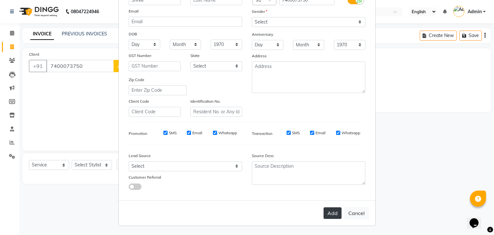
click at [331, 208] on button "Add" at bounding box center [333, 213] width 18 height 12
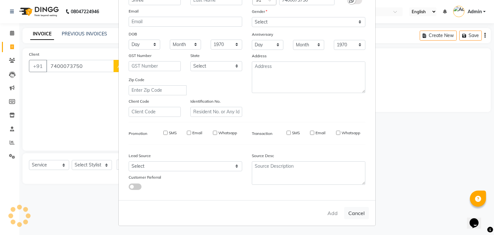
select select
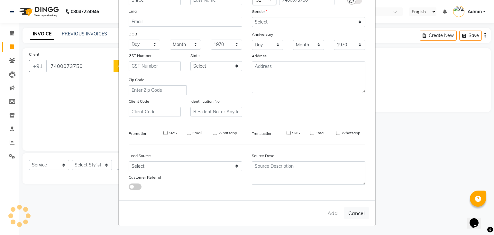
select select
checkbox input "false"
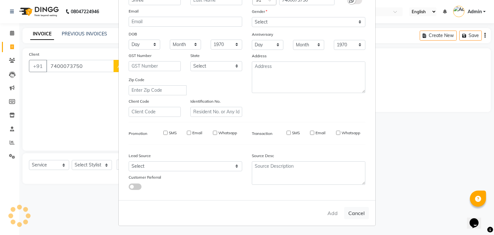
checkbox input "false"
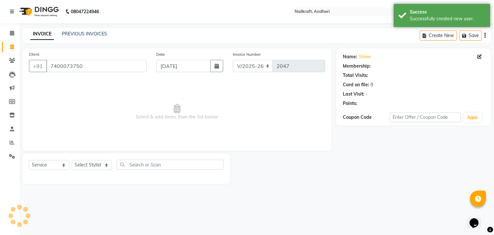
select select "1: Object"
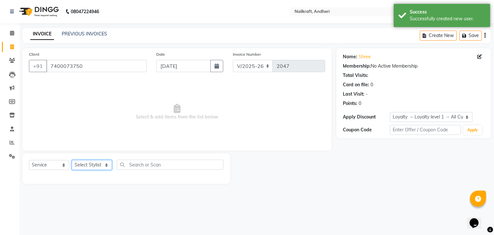
click at [105, 169] on select "Select Stylist Alam Arshad shaikh Deepali Deepu Chatry NailKraft Nikita Rita Ro…" at bounding box center [92, 165] width 40 height 10
select select "88169"
click at [72, 160] on select "Select Stylist Alam Arshad shaikh Deepali Deepu Chatry NailKraft Nikita Rita Ro…" at bounding box center [92, 165] width 40 height 10
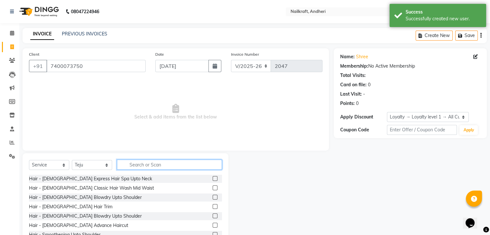
click at [163, 163] on input "text" at bounding box center [169, 165] width 105 height 10
type input "r"
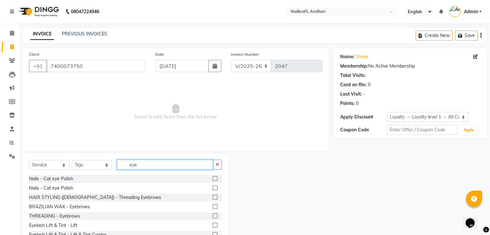
type input "eye"
click at [212, 218] on label at bounding box center [214, 215] width 5 height 5
click at [212, 218] on input "checkbox" at bounding box center [214, 216] width 4 height 4
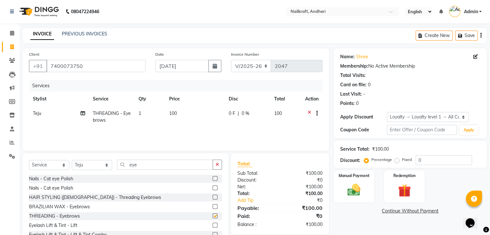
checkbox input "false"
click at [181, 115] on td "100" at bounding box center [195, 116] width 60 height 21
select select "88169"
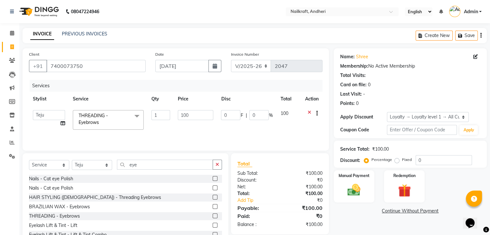
click at [181, 115] on input "100" at bounding box center [195, 115] width 35 height 10
type input "200"
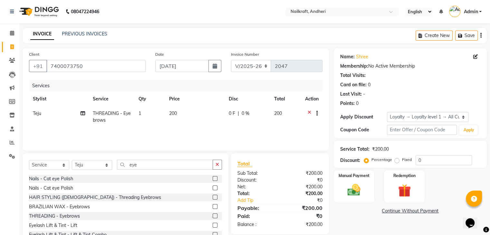
click at [374, 220] on div "Name: Shree Membership: No Active Membership Total Visits: Card on file: 0 Last…" at bounding box center [412, 148] width 158 height 200
click at [360, 199] on div "Manual Payment" at bounding box center [353, 186] width 42 height 33
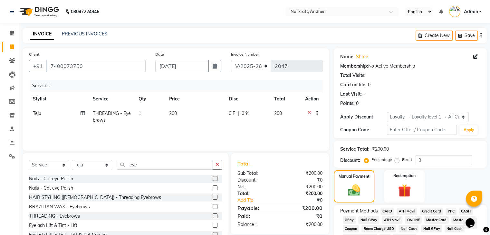
click at [350, 218] on span "GPay" at bounding box center [348, 219] width 13 height 7
click at [385, 209] on span "CARD" at bounding box center [387, 211] width 14 height 7
click at [180, 117] on td "200" at bounding box center [195, 116] width 60 height 21
select select "88169"
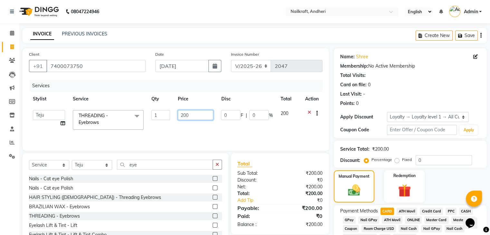
click at [180, 117] on input "200" at bounding box center [195, 115] width 35 height 10
type input "306"
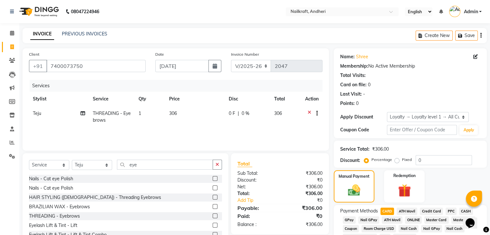
click at [453, 194] on div "Manual Payment Redemption" at bounding box center [410, 186] width 163 height 32
click at [198, 122] on td "306" at bounding box center [195, 116] width 60 height 21
select select "88169"
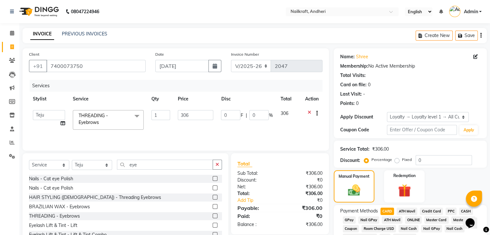
click at [198, 122] on td "306" at bounding box center [195, 119] width 43 height 27
click at [197, 116] on input "306" at bounding box center [195, 115] width 35 height 10
type input "3"
type input "200"
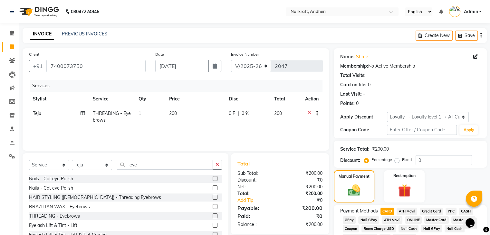
click at [453, 178] on div "Manual Payment Redemption" at bounding box center [410, 186] width 163 height 32
click at [389, 210] on span "CARD" at bounding box center [387, 211] width 14 height 7
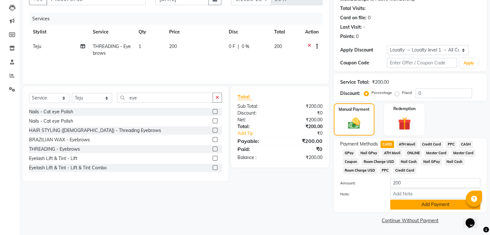
click at [402, 203] on button "Add Payment" at bounding box center [435, 205] width 90 height 10
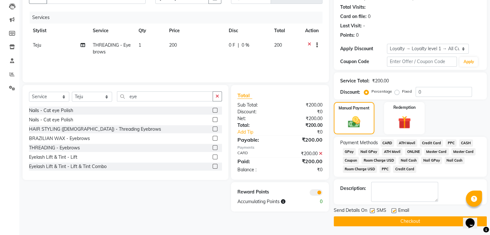
click at [399, 222] on button "Checkout" at bounding box center [409, 221] width 153 height 10
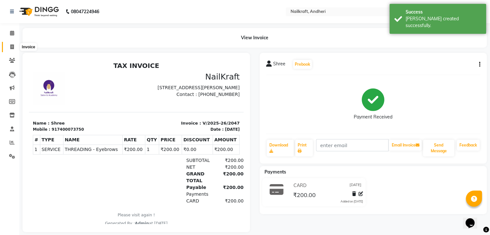
click at [9, 49] on span at bounding box center [11, 46] width 11 height 7
select select "service"
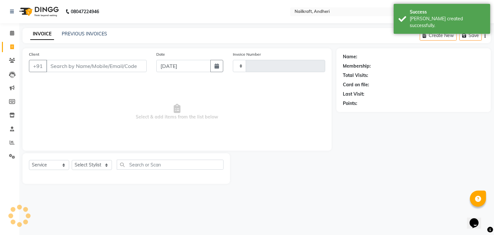
type input "2048"
select select "6081"
click at [74, 69] on input "Client" at bounding box center [96, 66] width 100 height 12
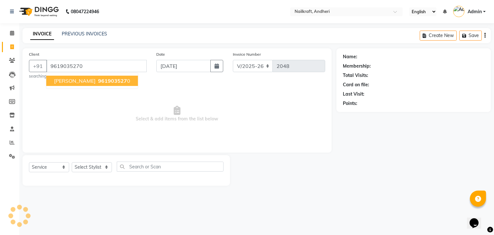
type input "9619035270"
select select "1: Object"
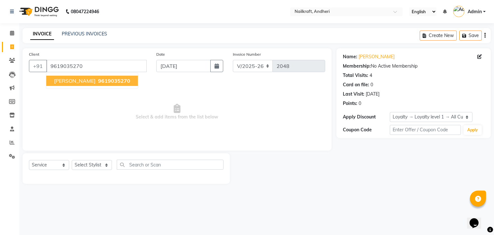
click at [81, 85] on button "Deepa Clint 9619035270" at bounding box center [92, 81] width 92 height 10
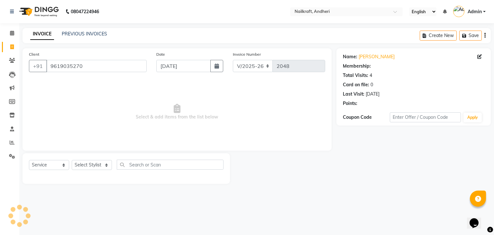
select select "1: Object"
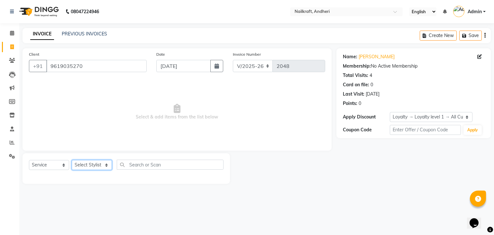
click at [97, 164] on select "Select Stylist Alam Arshad shaikh Deepali Deepu Chatry NailKraft Nikita Rita Ro…" at bounding box center [92, 165] width 40 height 10
select select "88667"
click at [72, 160] on select "Select Stylist Alam Arshad shaikh Deepali Deepu Chatry NailKraft Nikita Rita Ro…" at bounding box center [92, 165] width 40 height 10
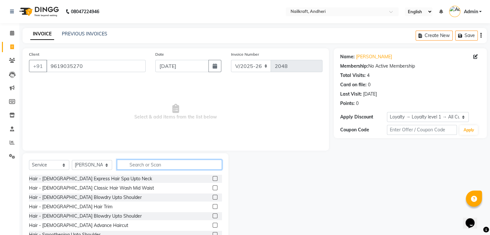
click at [145, 163] on input "text" at bounding box center [169, 165] width 105 height 10
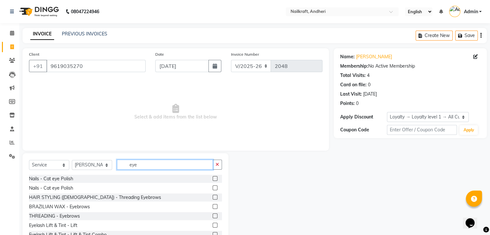
type input "eye"
click at [212, 217] on label at bounding box center [214, 215] width 5 height 5
click at [212, 217] on input "checkbox" at bounding box center [214, 216] width 4 height 4
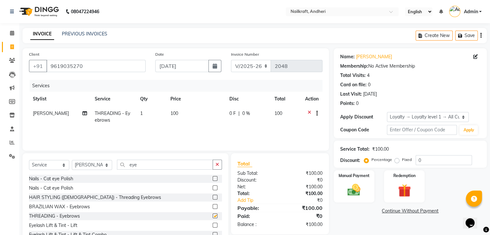
checkbox input "false"
click at [195, 163] on input "eye" at bounding box center [165, 165] width 96 height 10
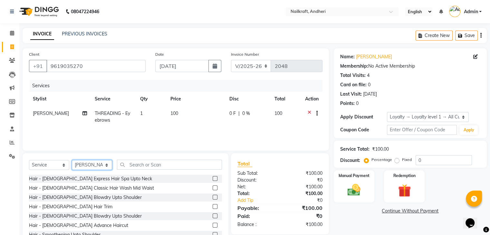
click at [92, 165] on select "Select Stylist Alam Arshad shaikh Deepali Deepu Chatry NailKraft Nikita Rita Ro…" at bounding box center [92, 165] width 40 height 10
select select "76415"
click at [72, 160] on select "Select Stylist Alam Arshad shaikh Deepali Deepu Chatry NailKraft Nikita Rita Ro…" at bounding box center [92, 165] width 40 height 10
click at [153, 167] on input "text" at bounding box center [169, 165] width 105 height 10
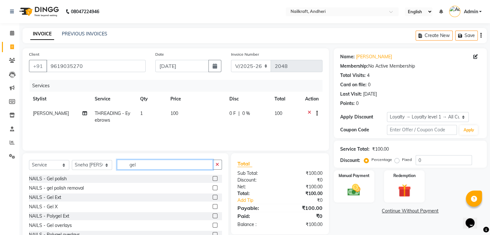
type input "gel"
click at [212, 179] on label at bounding box center [214, 178] width 5 height 5
click at [212, 179] on input "checkbox" at bounding box center [214, 179] width 4 height 4
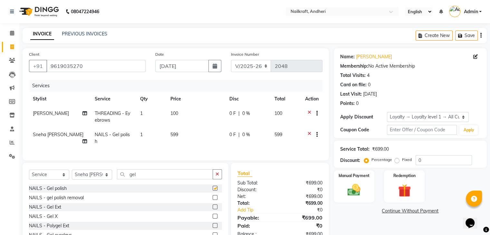
checkbox input "false"
click at [189, 133] on td "599" at bounding box center [195, 137] width 59 height 21
select select "76415"
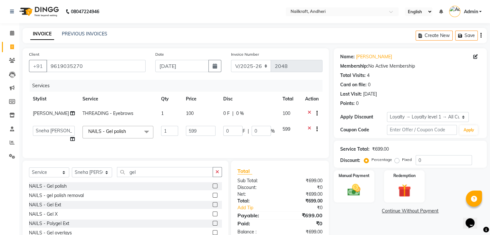
click at [189, 133] on input "599" at bounding box center [201, 131] width 30 height 10
type input "5"
type input "689"
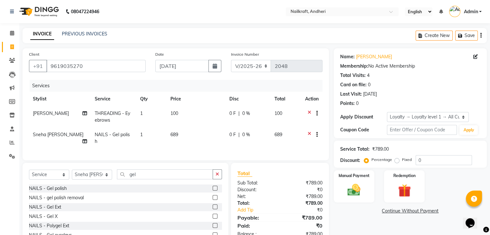
click at [351, 218] on div "Name: Deepa Clint Membership: No Active Membership Total Visits: 4 Card on file…" at bounding box center [412, 153] width 158 height 210
click at [188, 108] on td "100" at bounding box center [195, 116] width 59 height 21
select select "88667"
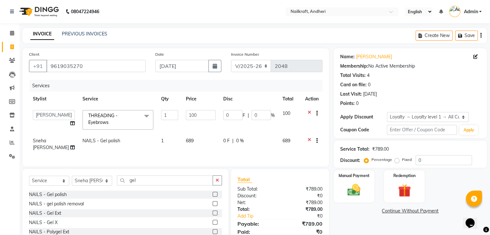
click at [188, 108] on td "100" at bounding box center [200, 119] width 37 height 27
click at [198, 116] on input "100" at bounding box center [201, 115] width 30 height 10
type input "180"
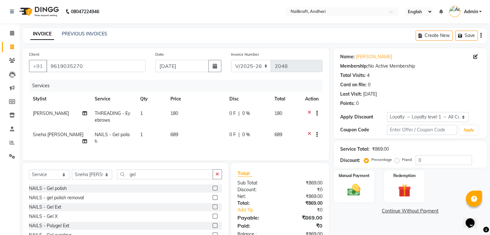
click at [356, 208] on link "Continue Without Payment" at bounding box center [410, 211] width 150 height 7
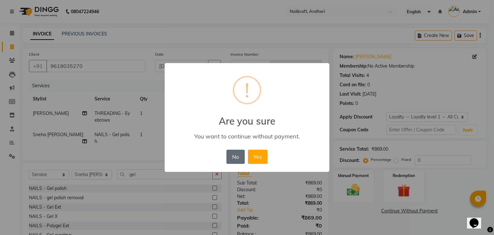
click at [238, 161] on button "No" at bounding box center [236, 157] width 18 height 14
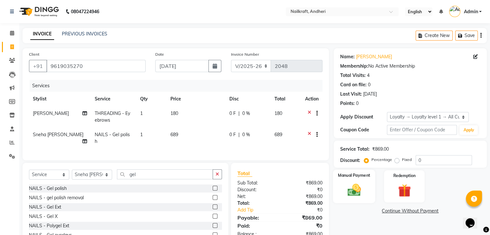
click at [350, 192] on img at bounding box center [354, 189] width 22 height 15
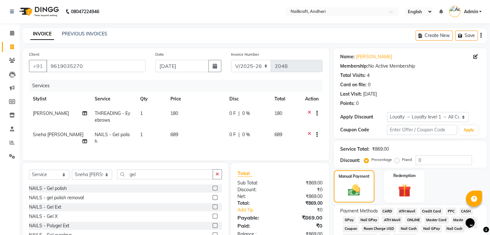
scroll to position [33, 0]
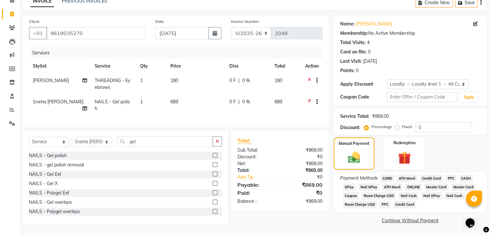
click at [462, 178] on span "CASH" at bounding box center [466, 178] width 14 height 7
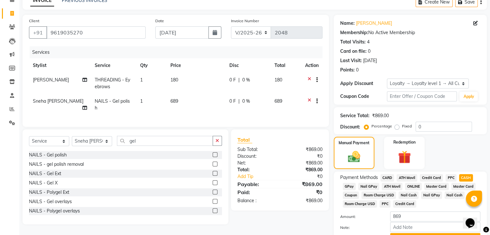
scroll to position [68, 0]
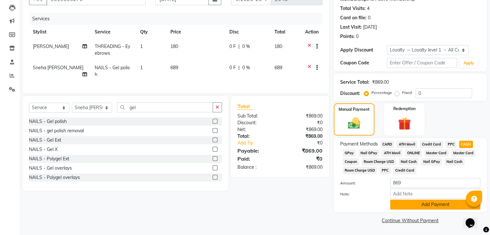
click at [421, 206] on button "Add Payment" at bounding box center [435, 205] width 90 height 10
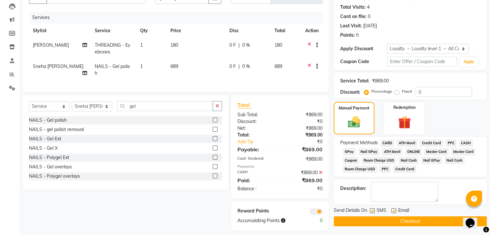
click at [392, 219] on button "Checkout" at bounding box center [409, 221] width 153 height 10
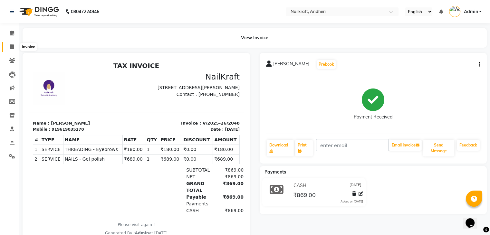
click at [14, 44] on span at bounding box center [11, 46] width 11 height 7
select select "service"
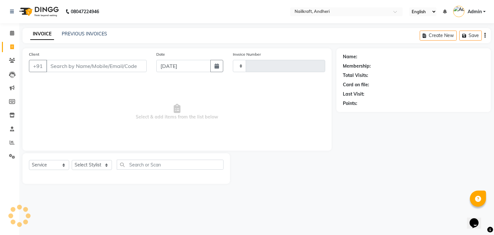
type input "2049"
select select "6081"
click at [101, 33] on link "PREVIOUS INVOICES" at bounding box center [84, 34] width 45 height 6
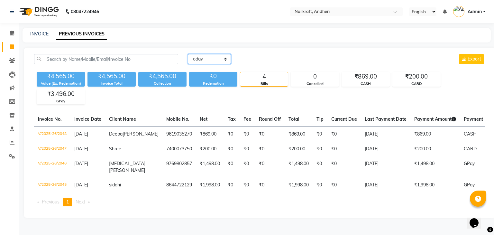
click at [199, 64] on select "Today Yesterday Custom Range" at bounding box center [209, 59] width 43 height 10
click at [188, 54] on select "Today Yesterday Custom Range" at bounding box center [209, 59] width 43 height 10
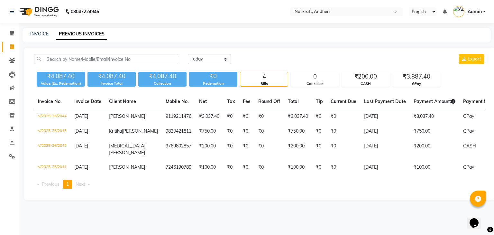
click at [410, 95] on th "Payment Amount" at bounding box center [435, 101] width 50 height 15
click at [225, 59] on select "Today Yesterday Custom Range" at bounding box center [209, 59] width 43 height 10
select select "range"
click at [188, 54] on select "Today Yesterday Custom Range" at bounding box center [209, 59] width 43 height 10
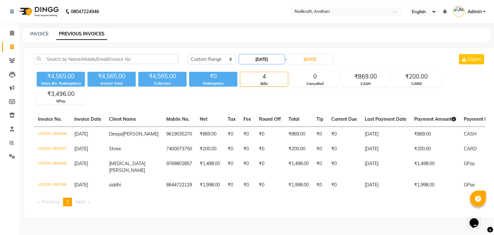
click at [259, 61] on input "[DATE]" at bounding box center [261, 59] width 45 height 9
select select "9"
select select "2025"
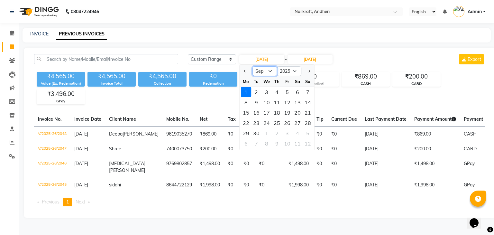
click at [270, 72] on select "Jan Feb Mar Apr May Jun Jul Aug Sep Oct Nov Dec" at bounding box center [265, 71] width 24 height 10
select select "8"
click at [253, 66] on select "Jan Feb Mar Apr May Jun Jul Aug Sep Oct Nov Dec" at bounding box center [265, 71] width 24 height 10
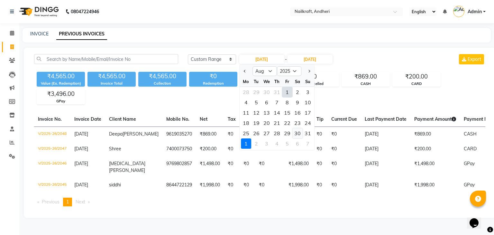
click at [295, 135] on div "30" at bounding box center [298, 133] width 10 height 10
type input "30-08-2025"
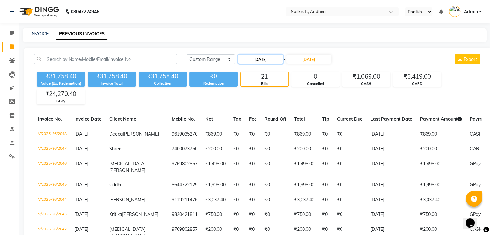
click at [270, 60] on input "30-08-2025" at bounding box center [260, 59] width 45 height 9
select select "8"
select select "2025"
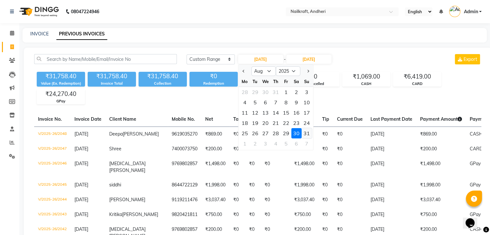
click at [306, 133] on div "31" at bounding box center [306, 133] width 10 height 10
type input "31-08-2025"
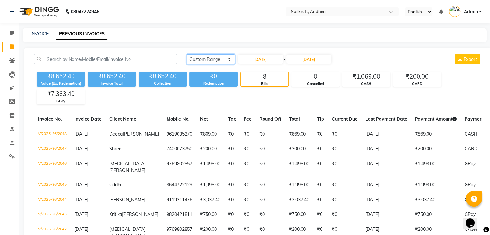
click at [223, 57] on select "Today Yesterday Custom Range" at bounding box center [210, 59] width 48 height 10
click at [12, 34] on icon at bounding box center [12, 33] width 4 height 5
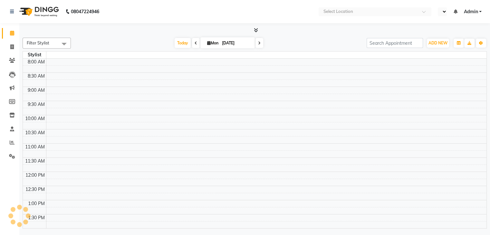
select select "en"
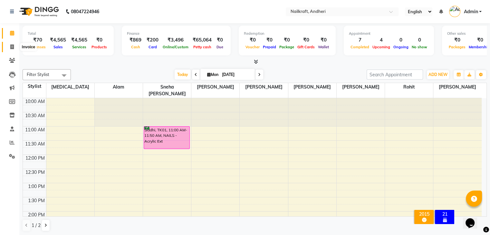
click at [9, 45] on span at bounding box center [11, 46] width 11 height 7
select select "service"
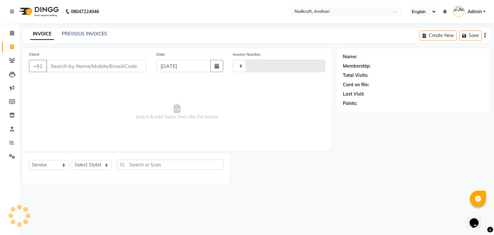
type input "2049"
select select "6081"
click at [73, 34] on link "PREVIOUS INVOICES" at bounding box center [84, 34] width 45 height 6
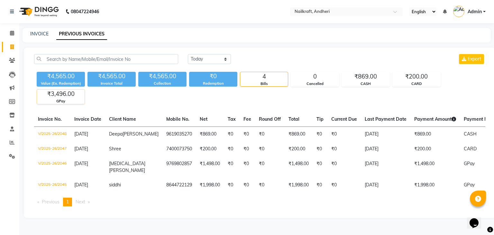
click at [60, 103] on div "GPay" at bounding box center [61, 100] width 48 height 5
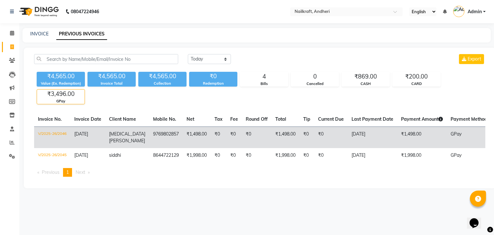
click at [451, 135] on span "GPay" at bounding box center [456, 134] width 11 height 6
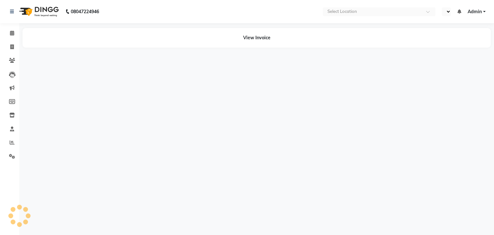
select select "en"
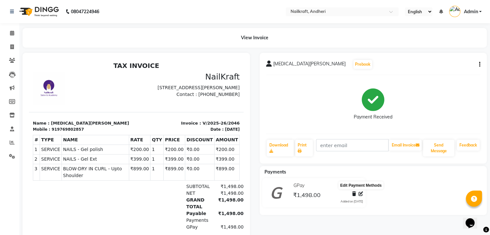
click at [362, 197] on span at bounding box center [360, 194] width 5 height 7
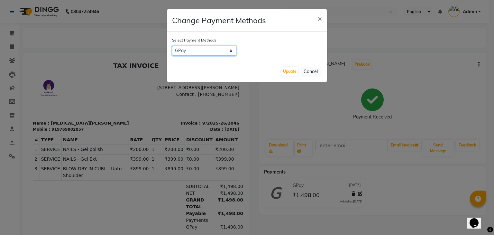
click at [223, 48] on select "CARD ATH Movil Credit Card PPC CASH GPay Nail GPay ATH Movil ONLINE Master Card…" at bounding box center [204, 51] width 64 height 10
select select "1"
click at [172, 46] on select "CARD ATH Movil Credit Card PPC CASH GPay Nail GPay ATH Movil ONLINE Master Card…" at bounding box center [204, 51] width 64 height 10
click at [285, 67] on button "Update" at bounding box center [290, 71] width 17 height 9
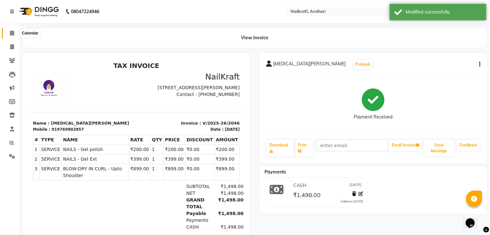
click at [13, 36] on span at bounding box center [11, 33] width 11 height 7
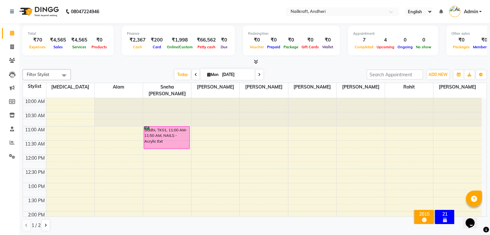
click at [133, 57] on div "Total ₹70 Expenses ₹4,565 Sales ₹4,565 Services ₹0 Products Finance ₹2,367 Cash…" at bounding box center [255, 44] width 464 height 42
click at [131, 58] on div "Total ₹70 Expenses ₹4,565 Sales ₹4,565 Services ₹0 Products Finance ₹2,367 Cash…" at bounding box center [255, 44] width 464 height 42
click at [181, 74] on span "Today" at bounding box center [182, 75] width 16 height 10
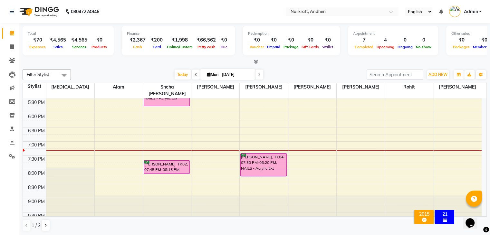
click at [127, 59] on div at bounding box center [255, 62] width 464 height 7
click at [137, 73] on div "[DATE] [DATE]" at bounding box center [218, 75] width 289 height 10
click at [122, 71] on div "[DATE] [DATE]" at bounding box center [218, 75] width 289 height 10
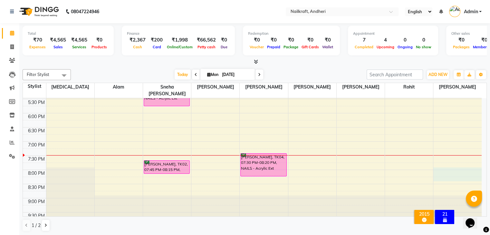
drag, startPoint x: 480, startPoint y: 167, endPoint x: 479, endPoint y: 160, distance: 7.1
click at [479, 160] on div "10:00 AM 10:30 AM 11:00 AM 11:30 AM 12:00 PM 12:30 PM 1:00 PM 1:30 PM 2:00 PM 2…" at bounding box center [252, 57] width 458 height 340
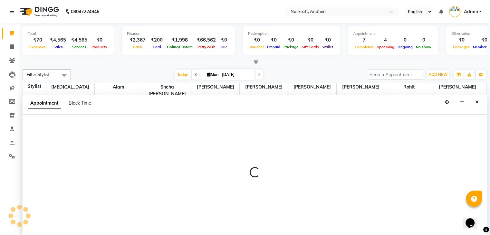
scroll to position [0, 0]
select select "90557"
select select "1200"
select select "tentative"
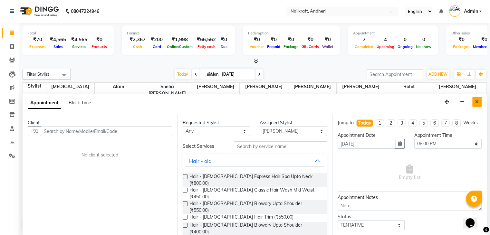
click at [474, 102] on button "Close" at bounding box center [476, 102] width 9 height 10
